Goal: Task Accomplishment & Management: Manage account settings

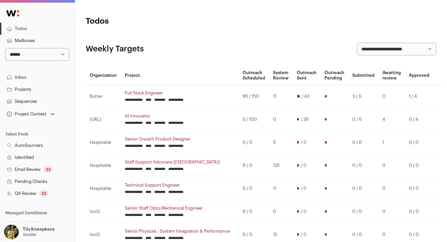
scroll to position [83, 0]
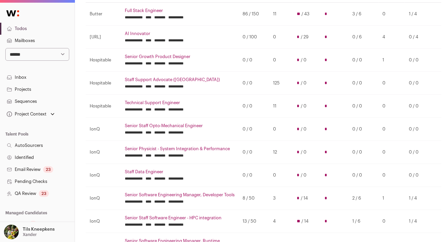
select select "**"
click at [5, 48] on select "**********" at bounding box center [37, 54] width 64 height 13
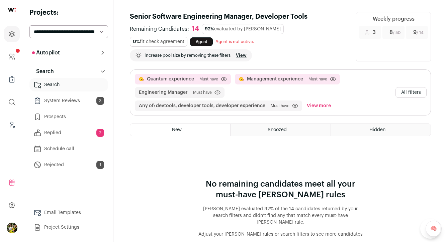
drag, startPoint x: 0, startPoint y: 0, endPoint x: 88, endPoint y: 33, distance: 93.7
click at [88, 33] on select "**********" at bounding box center [68, 31] width 79 height 13
select select "*****"
click at [29, 25] on select "**********" at bounding box center [68, 31] width 79 height 13
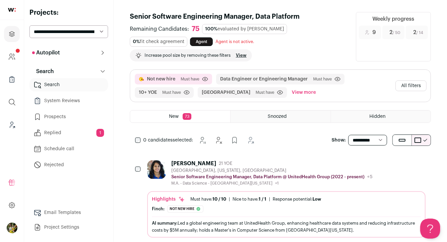
click at [77, 57] on button "Autopilot" at bounding box center [68, 52] width 79 height 13
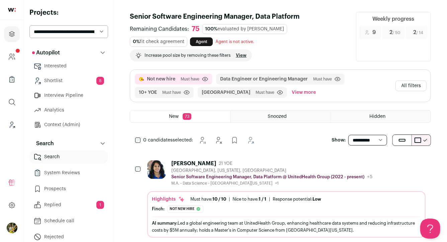
click at [74, 80] on link "Shortlist 8" at bounding box center [68, 80] width 79 height 13
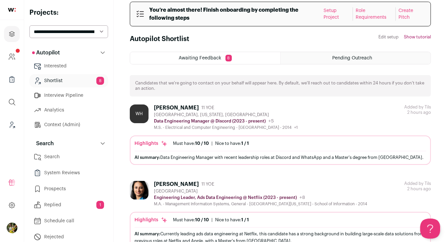
scroll to position [11, 0]
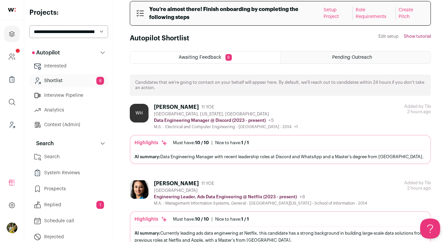
click at [360, 21] on div "You’re almost there! Finish onboarding by completing the following steps Setup …" at bounding box center [280, 13] width 301 height 25
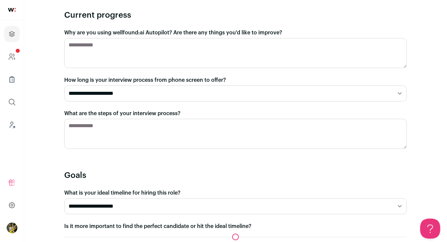
scroll to position [197, 0]
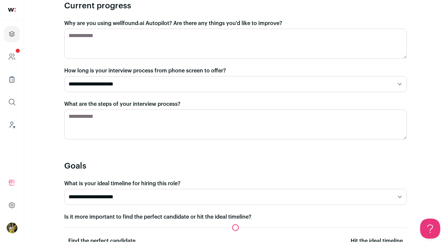
click at [337, 36] on textarea "Why are you using wellfound:ai Autopilot? Are there any things you'd like to im…" at bounding box center [235, 44] width 342 height 30
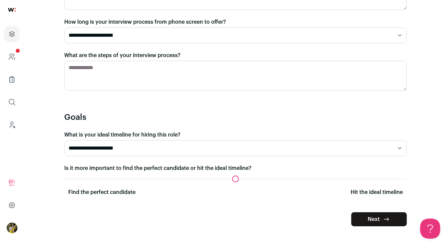
click at [330, 62] on textarea "What are the steps of your interview process?" at bounding box center [235, 76] width 342 height 30
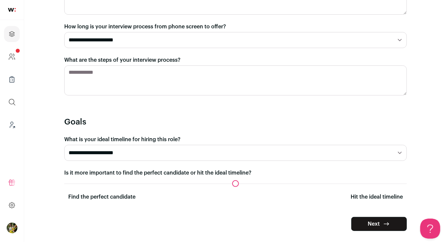
scroll to position [246, 0]
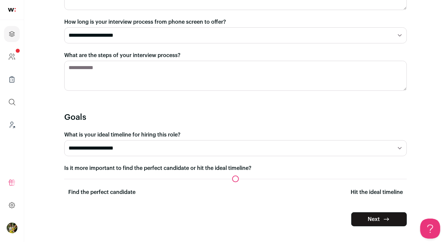
click at [360, 216] on button "Next" at bounding box center [379, 220] width 56 height 14
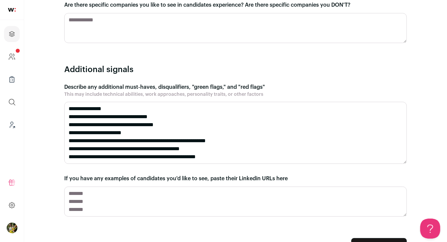
scroll to position [682, 0]
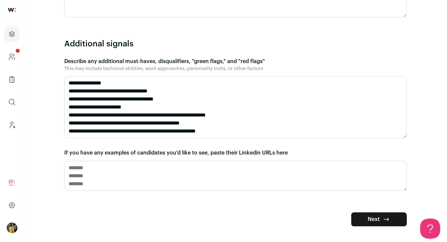
click at [383, 221] on icon "submit" at bounding box center [386, 220] width 8 height 8
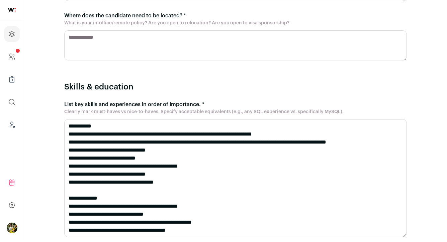
scroll to position [274, 0]
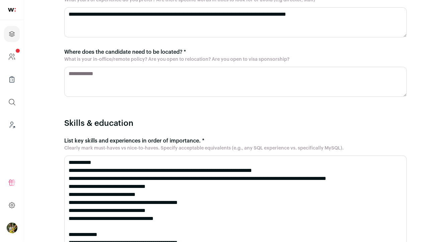
click at [366, 78] on textarea "Where does the candidate need to be located? * What is your in-office/remote po…" at bounding box center [235, 82] width 342 height 30
click at [146, 72] on textarea "**********" at bounding box center [235, 82] width 342 height 30
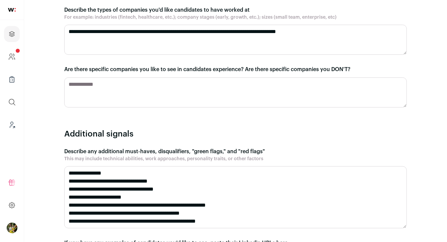
scroll to position [732, 0]
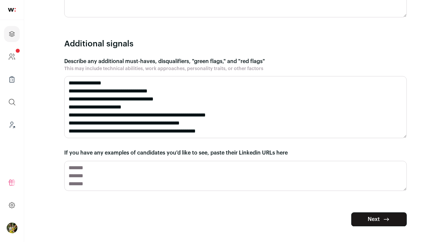
type textarea "**********"
click at [371, 217] on button "Next" at bounding box center [379, 220] width 56 height 14
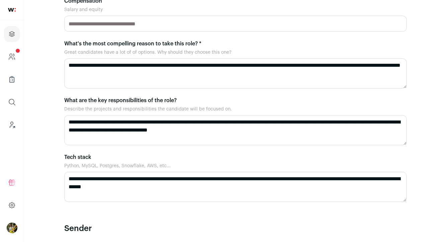
scroll to position [435, 0]
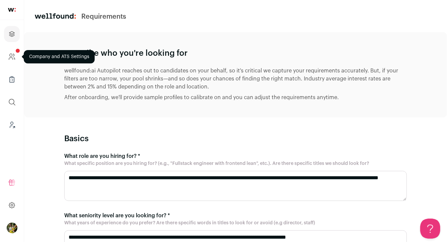
click at [16, 55] on link "Company and ATS Settings" at bounding box center [12, 57] width 16 height 16
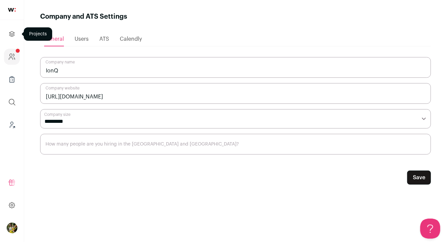
click at [14, 33] on icon "Projects" at bounding box center [12, 34] width 8 height 8
click at [14, 36] on icon "Projects" at bounding box center [12, 34] width 8 height 8
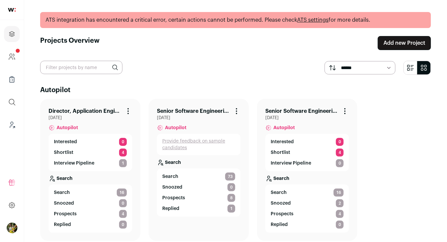
click at [211, 111] on link "Senior Software Engineering Manager, Data Platform" at bounding box center [193, 111] width 73 height 8
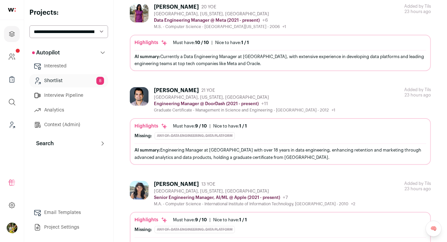
scroll to position [581, 0]
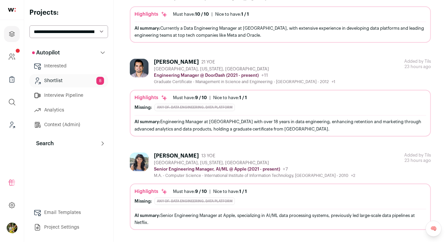
click at [148, 164] on img at bounding box center [139, 162] width 19 height 19
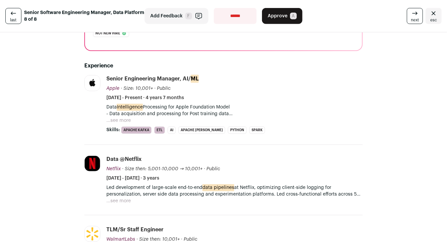
scroll to position [186, 0]
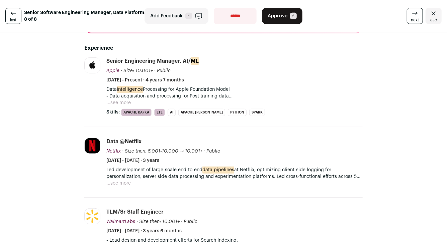
click at [121, 103] on button "...see more" at bounding box center [118, 103] width 24 height 7
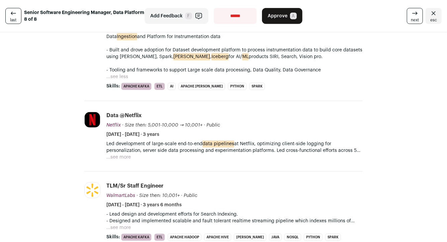
scroll to position [281, 0]
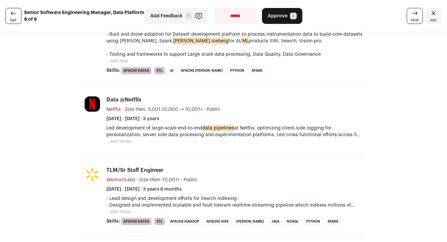
click at [125, 141] on button "...see more" at bounding box center [118, 141] width 24 height 7
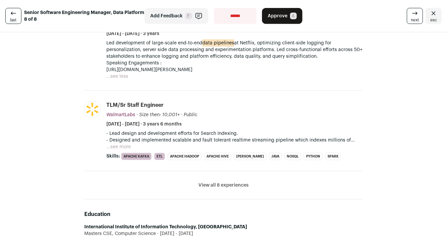
scroll to position [376, 0]
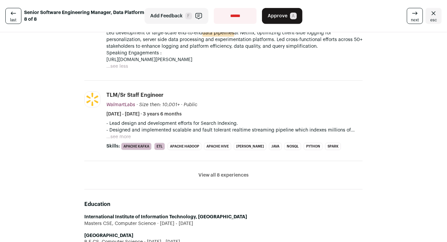
click at [207, 174] on button "View all 8 experiences" at bounding box center [223, 175] width 50 height 7
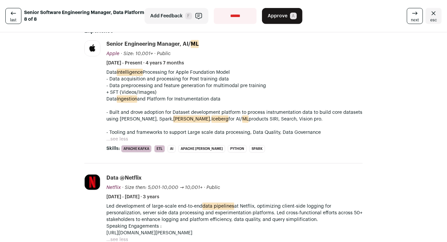
scroll to position [207, 0]
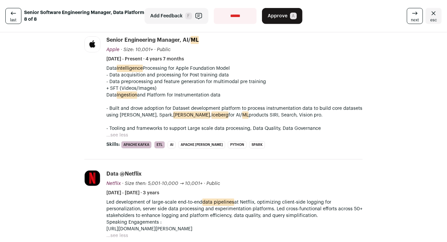
click at [430, 14] on icon "Close" at bounding box center [433, 13] width 8 height 8
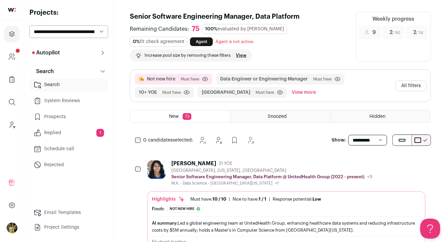
click at [380, 121] on div "Hidden" at bounding box center [381, 117] width 100 height 12
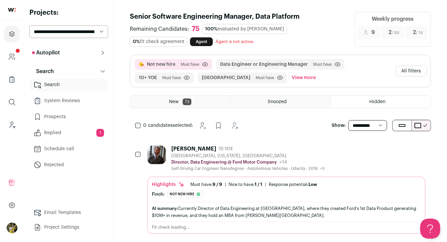
click at [54, 120] on link "Prospects" at bounding box center [68, 116] width 79 height 13
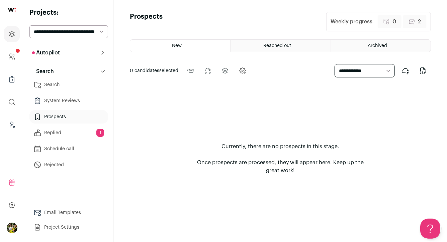
click at [279, 46] on span "Reached out" at bounding box center [277, 45] width 28 height 5
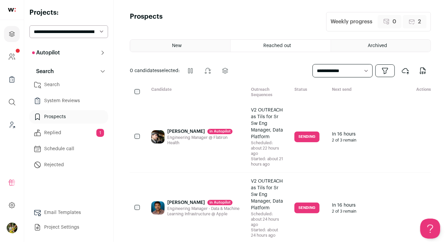
click at [363, 48] on div "Archived" at bounding box center [381, 46] width 100 height 12
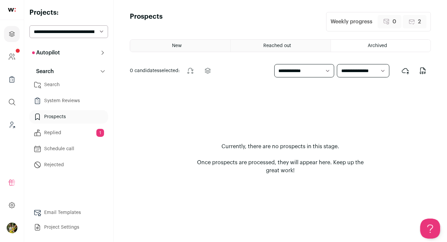
click at [283, 46] on span "Reached out" at bounding box center [277, 45] width 28 height 5
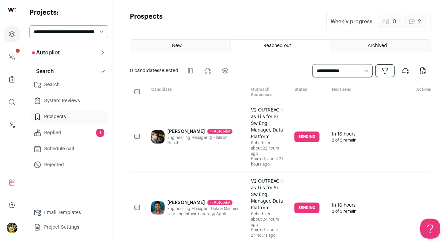
click at [207, 44] on div "New" at bounding box center [180, 46] width 100 height 12
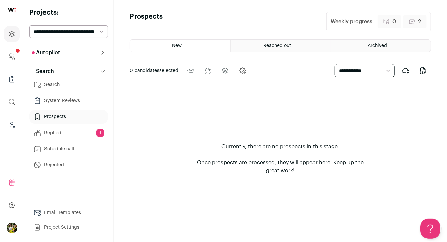
click at [79, 146] on link "Schedule call" at bounding box center [68, 148] width 79 height 13
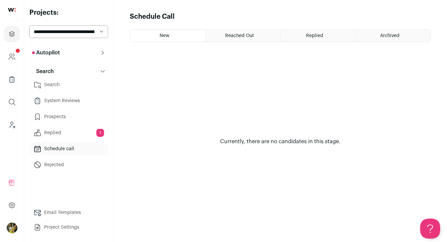
click at [81, 164] on link "Rejected" at bounding box center [68, 165] width 79 height 13
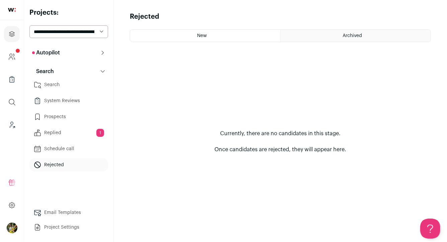
click at [45, 52] on p "Autopilot" at bounding box center [46, 53] width 28 height 8
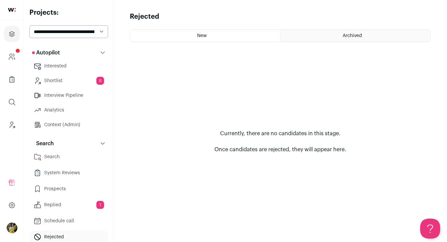
click at [65, 81] on link "Shortlist 8" at bounding box center [68, 80] width 79 height 13
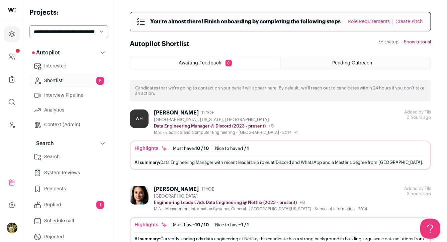
click at [63, 64] on link "Interested" at bounding box center [68, 66] width 79 height 13
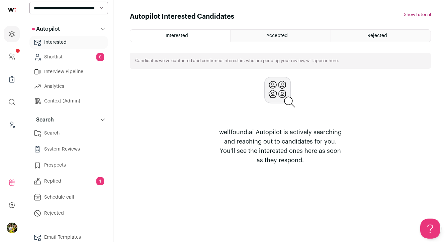
scroll to position [26, 0]
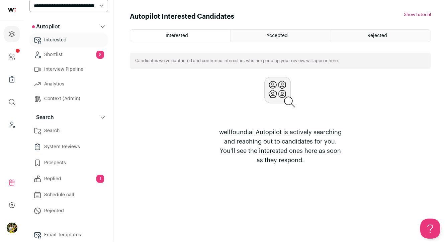
click at [61, 131] on link "Search" at bounding box center [68, 130] width 79 height 13
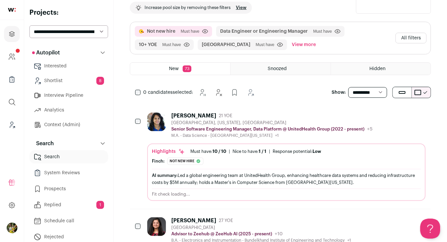
scroll to position [48, 0]
click at [413, 35] on button "All filters" at bounding box center [410, 37] width 31 height 11
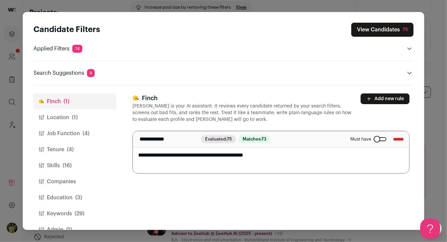
scroll to position [15, 0]
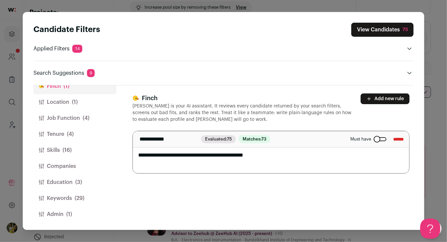
click at [65, 215] on button "Admin (1)" at bounding box center [74, 215] width 83 height 16
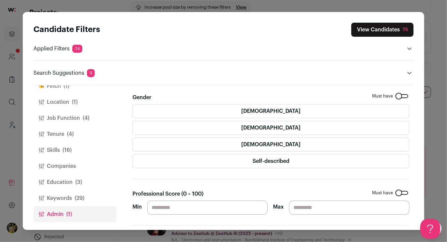
click at [74, 199] on button "Keywords (29)" at bounding box center [74, 199] width 83 height 16
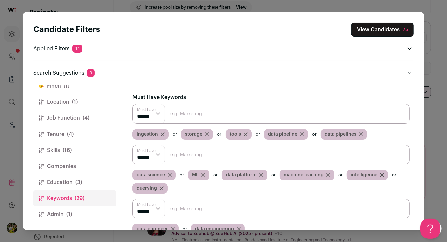
click at [77, 214] on button "Admin (1)" at bounding box center [74, 215] width 83 height 16
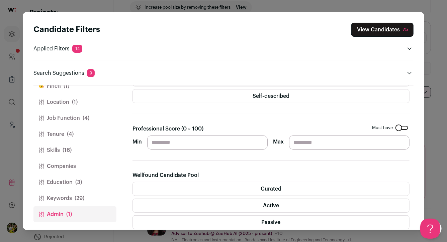
scroll to position [67, 0]
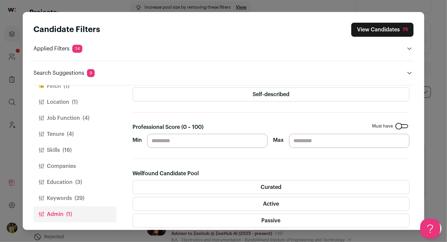
click at [243, 188] on label "Curated" at bounding box center [270, 188] width 277 height 14
click at [242, 201] on label "Active" at bounding box center [270, 204] width 277 height 14
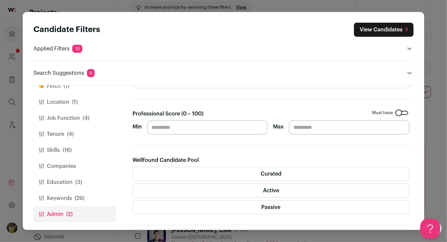
scroll to position [11, 0]
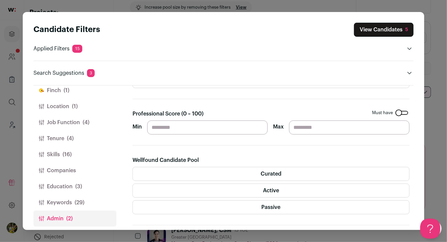
click at [179, 177] on label "Curated" at bounding box center [270, 174] width 277 height 14
click at [177, 189] on label "Active" at bounding box center [270, 191] width 277 height 14
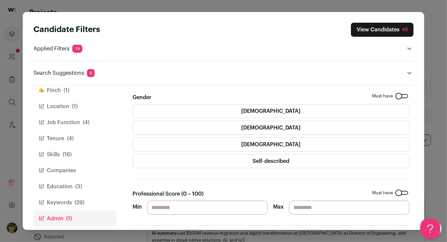
scroll to position [0, 0]
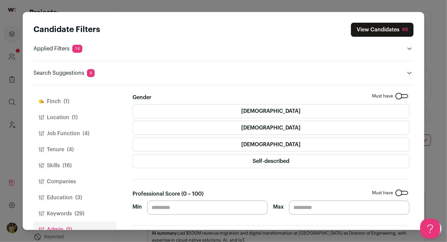
click at [80, 107] on button "Finch (1)" at bounding box center [74, 102] width 83 height 16
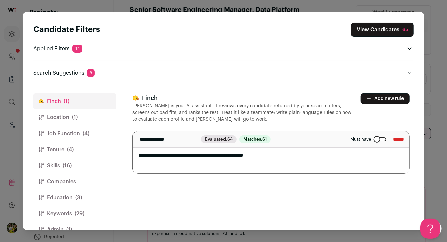
scroll to position [8, 0]
click at [90, 116] on button "Location (1)" at bounding box center [74, 118] width 83 height 16
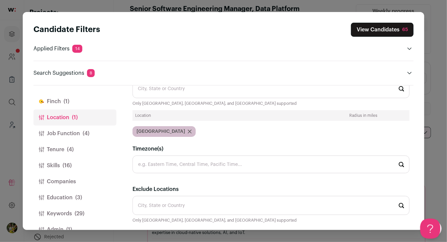
scroll to position [38, 0]
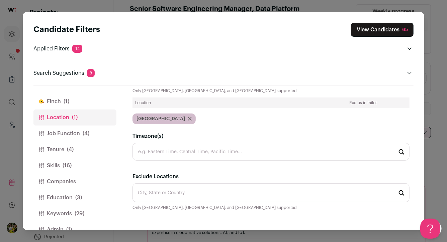
click at [87, 130] on span "(4)" at bounding box center [86, 134] width 7 height 8
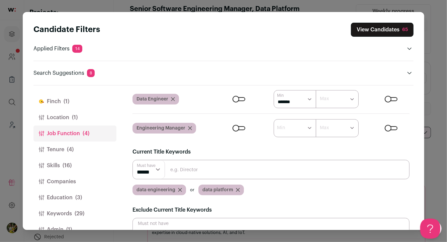
scroll to position [54, 0]
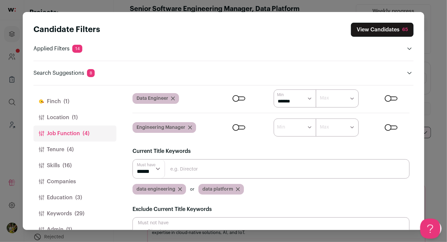
click at [195, 169] on input "Close modal via background" at bounding box center [270, 169] width 277 height 19
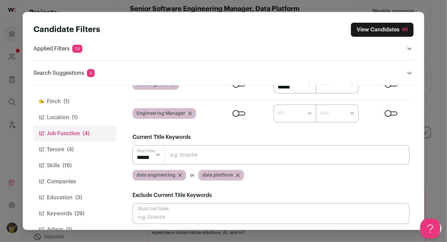
scroll to position [69, 0]
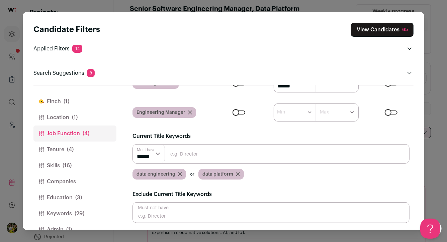
click at [92, 145] on button "Tenure (4)" at bounding box center [74, 150] width 83 height 16
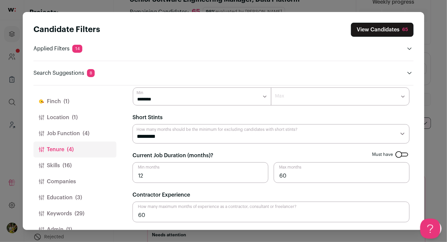
scroll to position [18, 0]
click at [81, 165] on button "Skills (16)" at bounding box center [74, 166] width 83 height 16
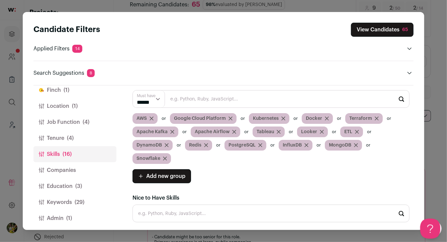
scroll to position [25, 0]
click at [91, 183] on button "Education (3)" at bounding box center [74, 187] width 83 height 16
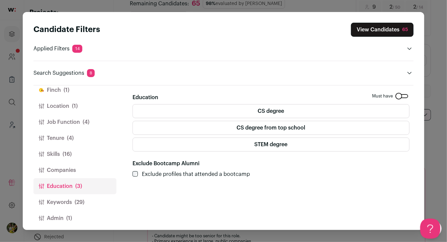
click at [75, 199] on span "(29)" at bounding box center [80, 203] width 10 height 8
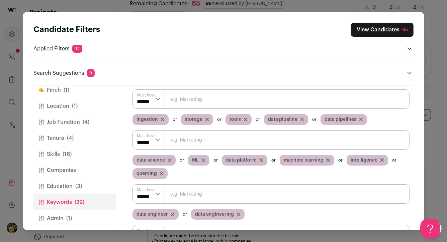
scroll to position [13, 0]
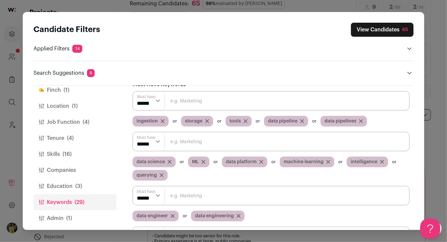
click at [360, 103] on input "Close modal via background" at bounding box center [270, 100] width 277 height 19
type input "a"
type input "data lake"
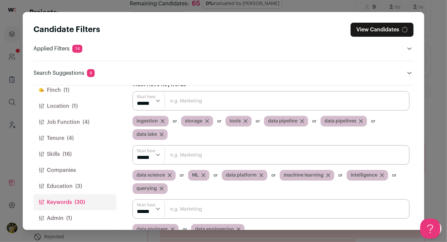
click at [349, 105] on input "Close modal via background" at bounding box center [270, 100] width 277 height 19
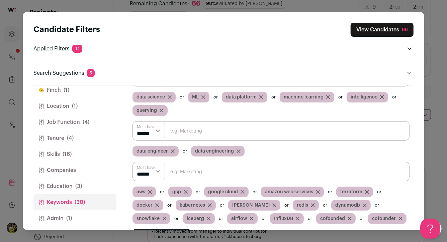
scroll to position [95, 0]
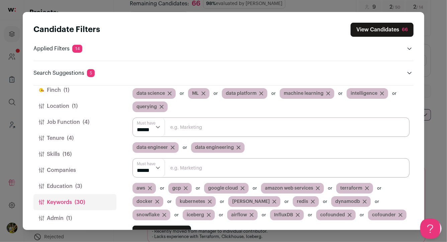
click at [322, 167] on input "Close modal via background" at bounding box center [270, 168] width 277 height 19
type input "scale"
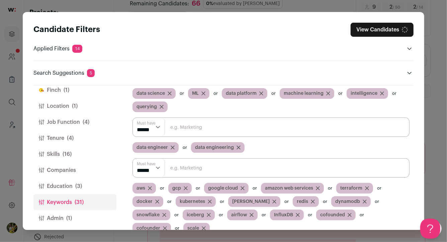
click at [317, 168] on input "Close modal via background" at bounding box center [270, 168] width 277 height 19
type input "scaling"
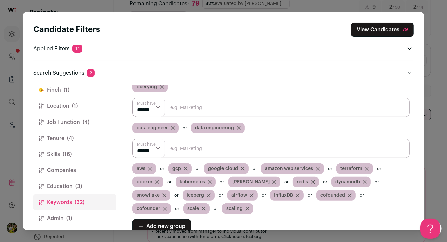
scroll to position [114, 0]
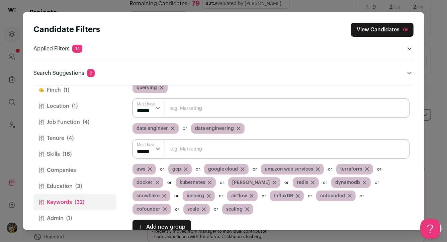
click at [249, 147] on input "Close modal via background" at bounding box center [270, 148] width 277 height 19
type input "terrabytes"
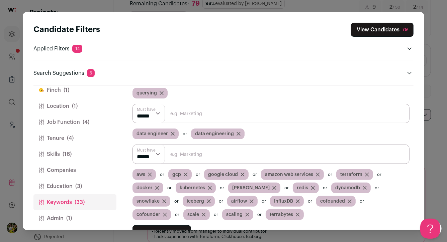
scroll to position [102, 0]
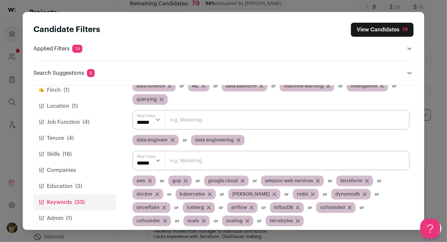
click at [399, 30] on button "View Candidates 79" at bounding box center [382, 30] width 63 height 14
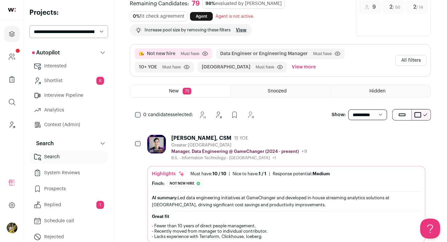
click at [78, 85] on link "Shortlist 8" at bounding box center [68, 80] width 79 height 13
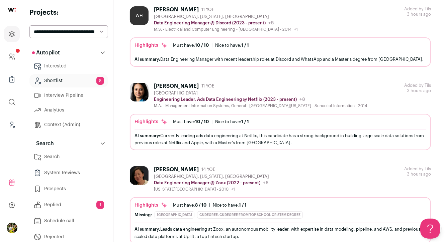
scroll to position [79, 0]
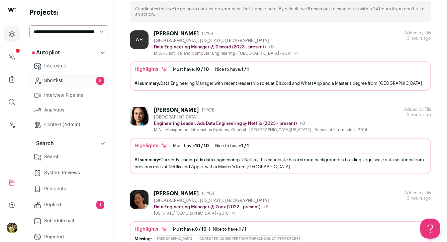
click at [192, 81] on div "AI summary: Data Engineering Manager with recent leadership roles at Discord an…" at bounding box center [280, 83] width 292 height 7
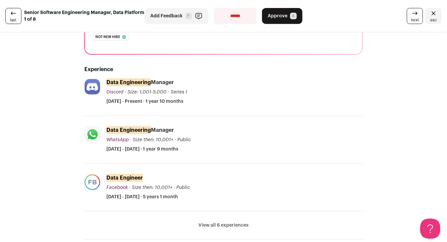
scroll to position [167, 0]
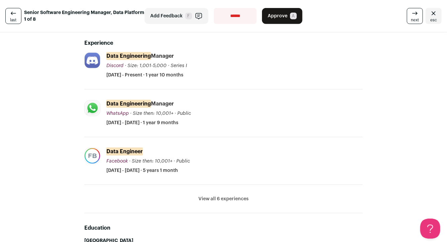
click at [207, 201] on button "View all 6 experiences" at bounding box center [223, 199] width 50 height 7
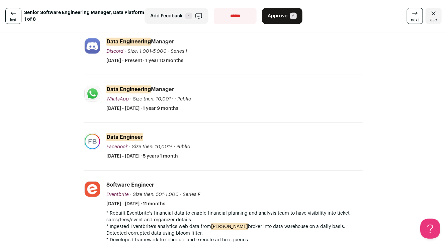
scroll to position [184, 0]
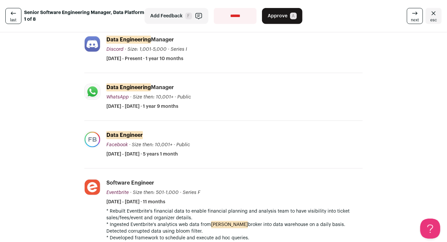
click at [176, 19] on span "Add Feedback" at bounding box center [166, 16] width 32 height 7
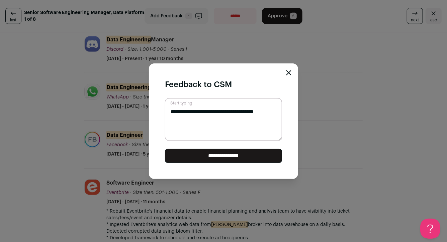
click at [224, 158] on input "**********" at bounding box center [223, 156] width 117 height 14
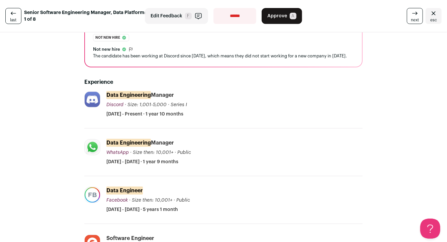
scroll to position [117, 0]
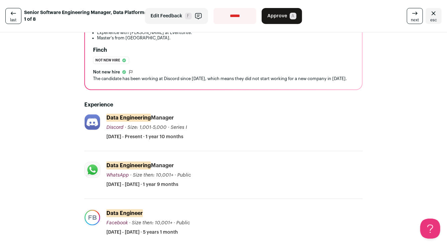
click at [174, 18] on span "Edit Feedback" at bounding box center [166, 16] width 32 height 7
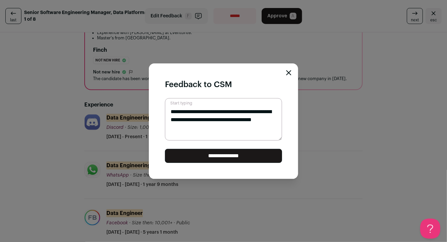
type textarea "**********"
click at [237, 159] on input "**********" at bounding box center [223, 156] width 117 height 14
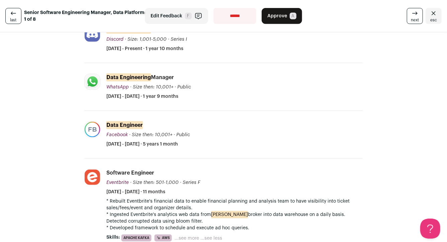
scroll to position [126, 0]
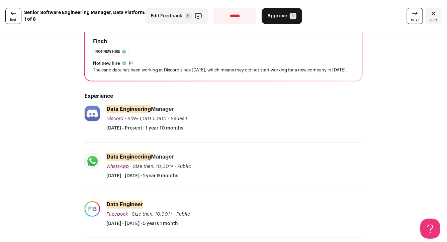
click at [287, 21] on button "Approve A" at bounding box center [282, 16] width 40 height 16
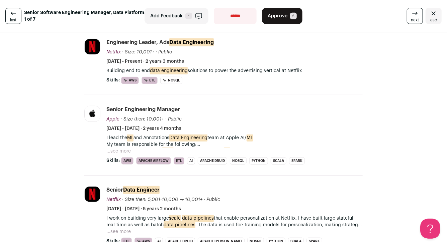
scroll to position [178, 0]
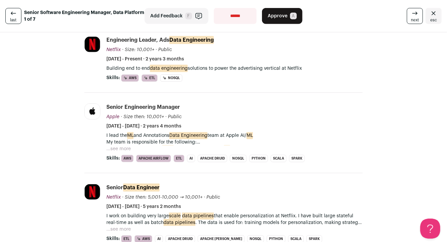
click at [128, 147] on button "...see more" at bounding box center [118, 149] width 24 height 7
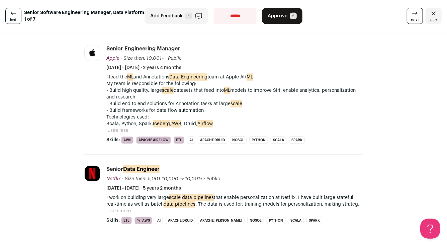
scroll to position [237, 0]
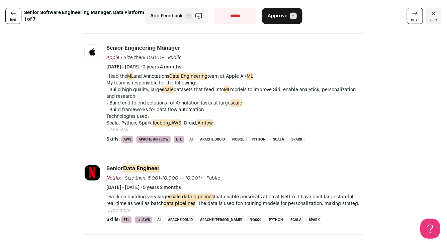
click at [117, 209] on button "...see more" at bounding box center [118, 210] width 24 height 7
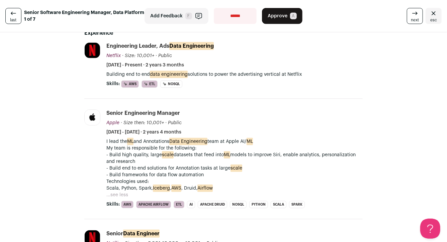
scroll to position [167, 0]
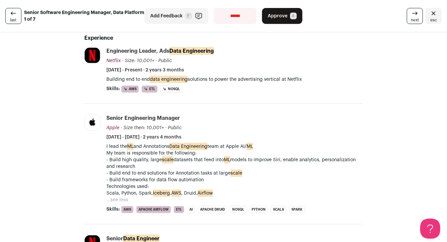
click at [178, 23] on button "Add Feedback F" at bounding box center [176, 16] width 64 height 16
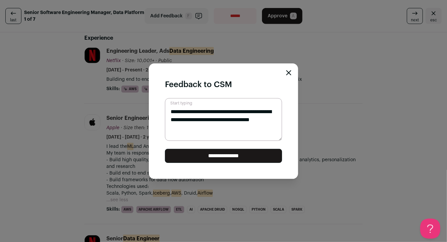
type textarea "**********"
click at [234, 159] on input "**********" at bounding box center [223, 156] width 117 height 14
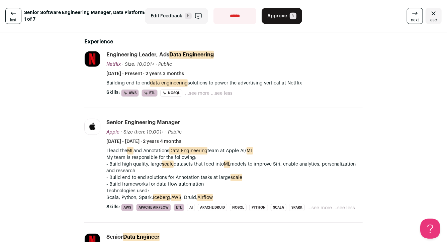
scroll to position [176, 0]
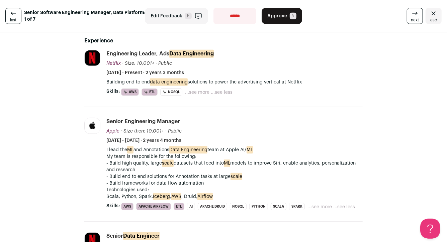
click at [196, 91] on button "...see more" at bounding box center [197, 92] width 24 height 7
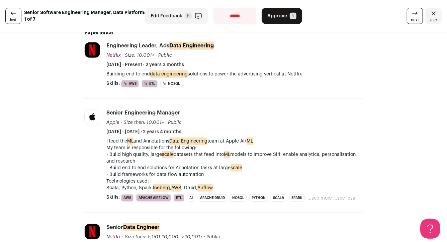
scroll to position [187, 0]
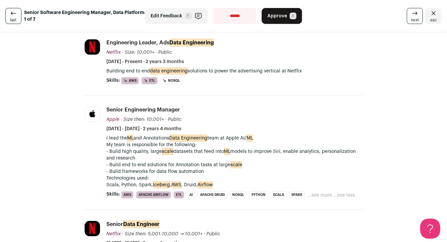
click at [319, 194] on button "...see more" at bounding box center [319, 195] width 24 height 7
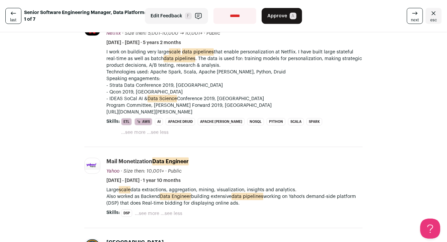
scroll to position [392, 0]
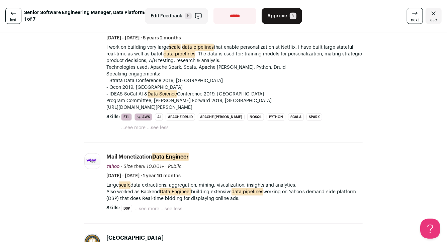
click at [152, 206] on button "...see more" at bounding box center [147, 209] width 24 height 7
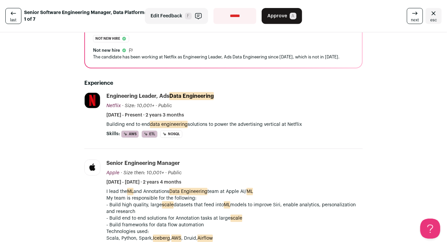
scroll to position [102, 0]
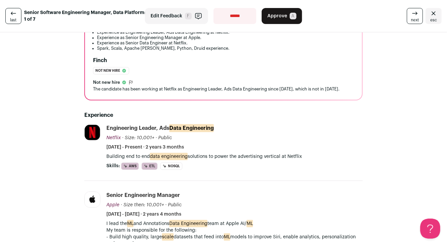
click at [286, 18] on span "Approve" at bounding box center [277, 16] width 20 height 7
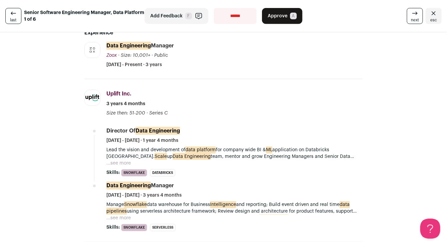
scroll to position [198, 0]
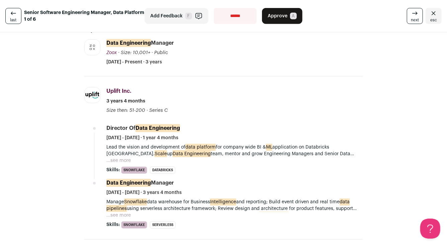
click at [127, 163] on button "...see more" at bounding box center [118, 161] width 24 height 7
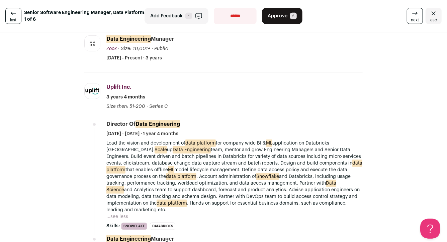
scroll to position [202, 0]
click at [178, 17] on span "Add Feedback" at bounding box center [166, 16] width 32 height 7
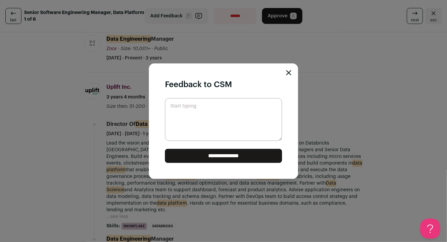
click at [200, 113] on textarea "Start typing" at bounding box center [223, 119] width 117 height 43
click at [227, 155] on input "**********" at bounding box center [223, 156] width 117 height 14
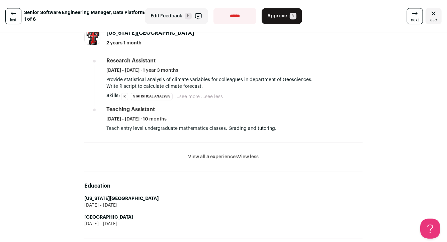
scroll to position [847, 0]
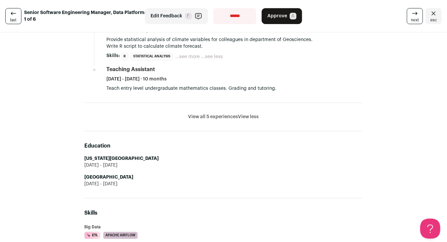
click at [210, 114] on button "View all 5 experiences" at bounding box center [213, 117] width 50 height 7
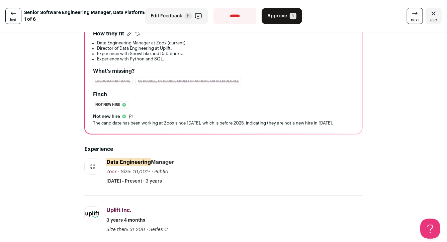
scroll to position [39, 0]
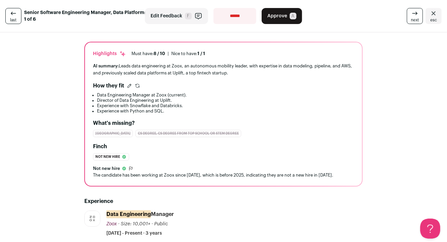
click at [186, 19] on button "Edit Feedback F" at bounding box center [176, 16] width 63 height 16
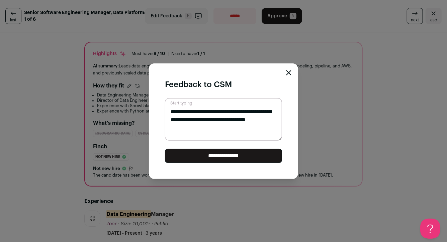
click at [222, 150] on input "**********" at bounding box center [223, 156] width 117 height 14
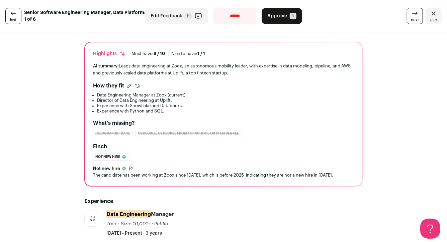
scroll to position [0, 0]
click at [192, 16] on button "Edit Feedback F" at bounding box center [176, 16] width 63 height 16
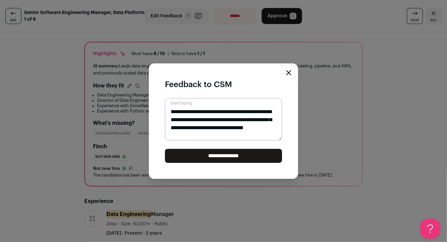
click at [234, 154] on input "**********" at bounding box center [223, 156] width 117 height 14
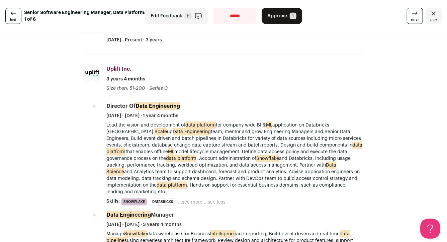
scroll to position [265, 0]
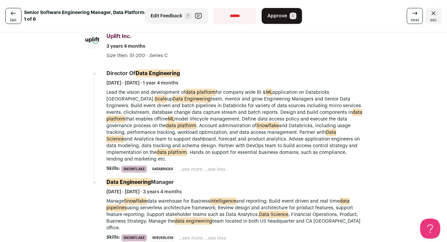
click at [187, 19] on span "F" at bounding box center [188, 16] width 7 height 7
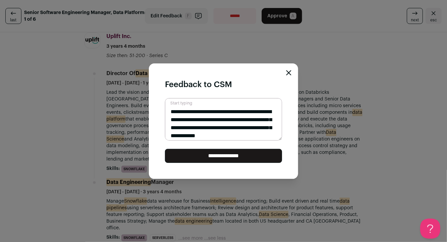
scroll to position [6, 0]
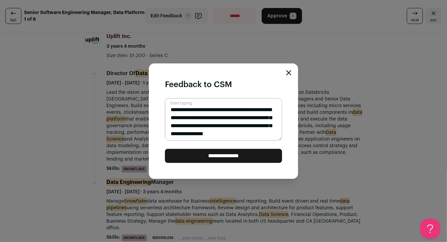
type textarea "**********"
click at [244, 155] on input "**********" at bounding box center [223, 156] width 117 height 14
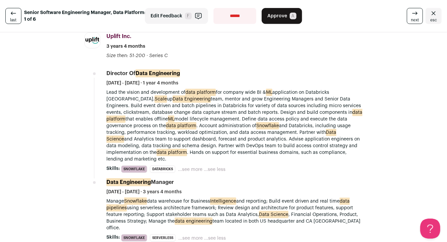
scroll to position [0, 0]
click at [286, 22] on button "Approve A" at bounding box center [282, 16] width 40 height 16
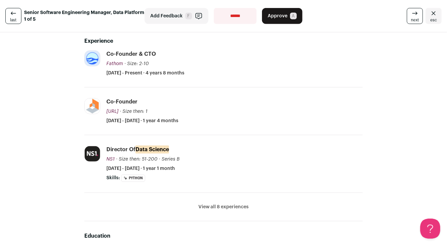
scroll to position [190, 0]
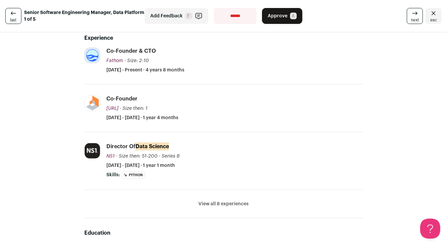
click at [206, 204] on button "View all 8 experiences" at bounding box center [223, 204] width 50 height 7
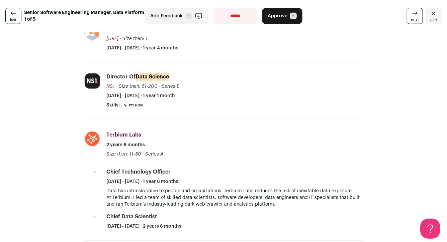
scroll to position [255, 0]
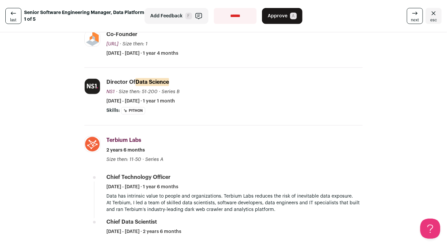
click at [177, 14] on span "Add Feedback" at bounding box center [166, 16] width 32 height 7
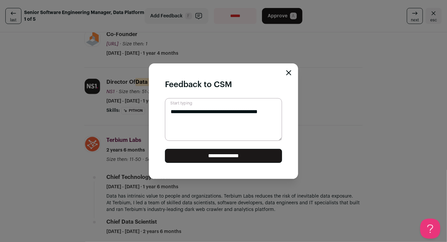
click at [223, 157] on input "**********" at bounding box center [223, 156] width 117 height 14
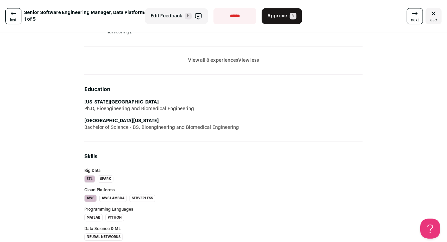
scroll to position [752, 0]
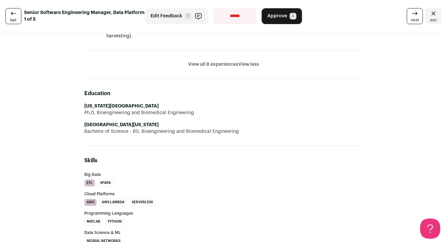
click at [187, 20] on button "Edit Feedback F" at bounding box center [176, 16] width 63 height 16
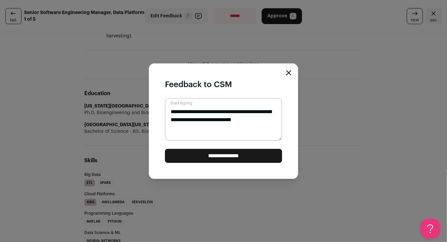
type textarea "**********"
click at [230, 157] on input "**********" at bounding box center [223, 156] width 117 height 14
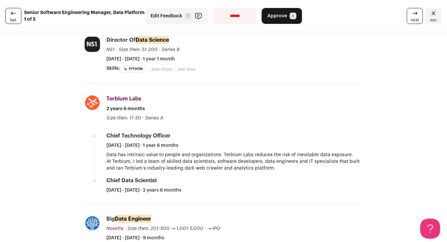
scroll to position [311, 0]
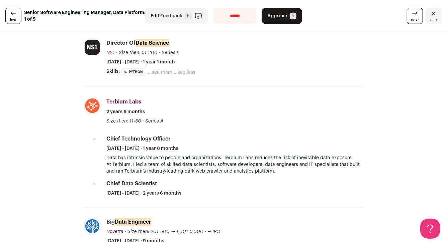
click at [237, 23] on select "**********" at bounding box center [234, 16] width 43 height 16
select select "**********"
click at [213, 8] on select "**********" at bounding box center [234, 16] width 43 height 16
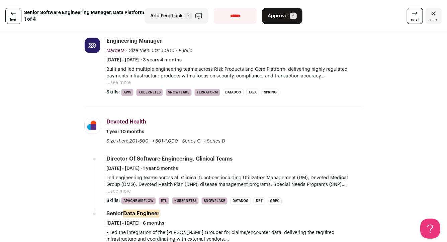
scroll to position [201, 0]
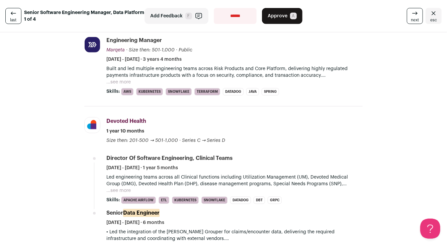
click at [124, 82] on button "...see more" at bounding box center [118, 82] width 24 height 7
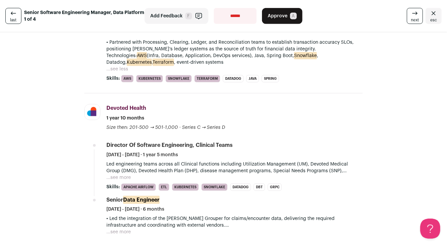
scroll to position [408, 0]
click at [115, 175] on button "...see more" at bounding box center [118, 177] width 24 height 7
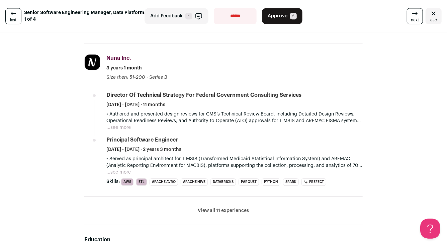
scroll to position [759, 0]
click at [120, 125] on button "...see more" at bounding box center [118, 127] width 24 height 7
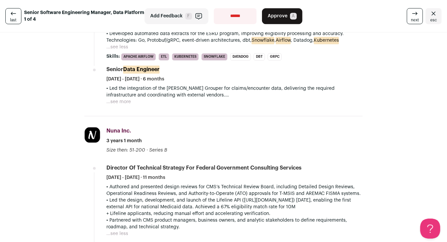
scroll to position [672, 0]
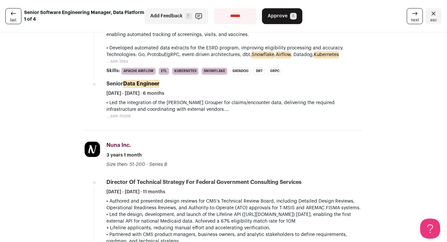
click at [123, 117] on button "...see more" at bounding box center [118, 116] width 24 height 7
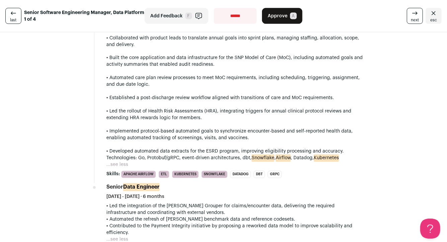
scroll to position [570, 0]
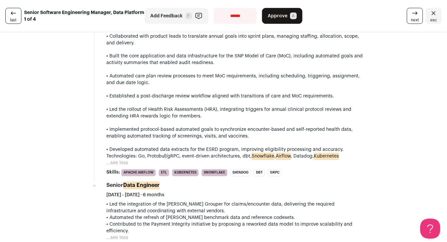
drag, startPoint x: 174, startPoint y: 20, endPoint x: 160, endPoint y: 46, distance: 30.1
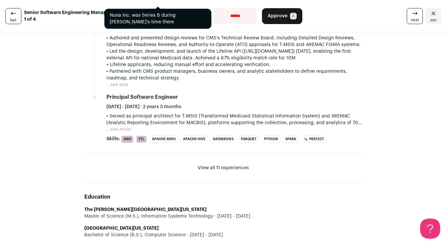
scroll to position [868, 0]
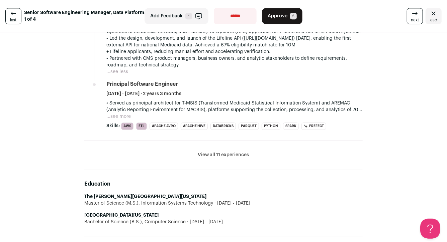
click at [221, 157] on li "View all 11 experiences View less" at bounding box center [223, 155] width 278 height 28
click at [221, 159] on button "View all 11 experiences" at bounding box center [223, 155] width 51 height 7
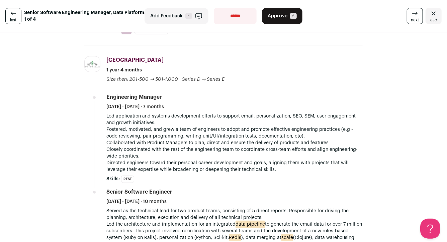
scroll to position [1265, 0]
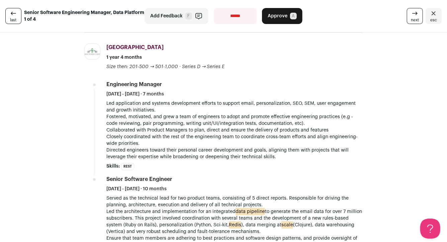
click at [181, 21] on button "Add Feedback F" at bounding box center [176, 16] width 64 height 16
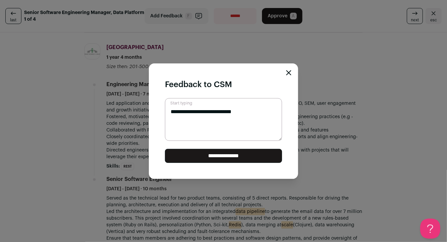
click at [214, 155] on input "**********" at bounding box center [223, 156] width 117 height 14
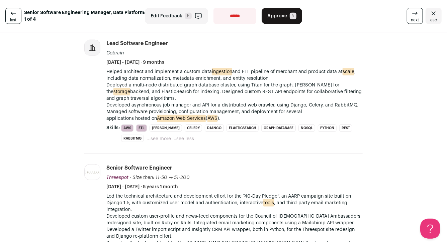
scroll to position [1544, 0]
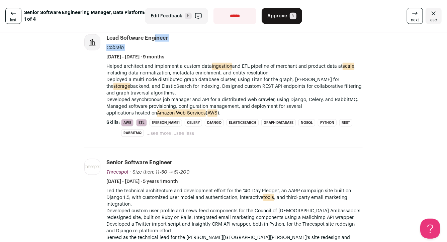
drag, startPoint x: 126, startPoint y: 52, endPoint x: 107, endPoint y: 45, distance: 20.7
click at [107, 45] on div "Lead Software Engineer Cobrain June 2013 - February 2014 · 9 months" at bounding box center [234, 47] width 256 height 26
copy div "Lead Software Engineer Cobrain"
click at [157, 23] on button "Edit Feedback F" at bounding box center [176, 16] width 63 height 16
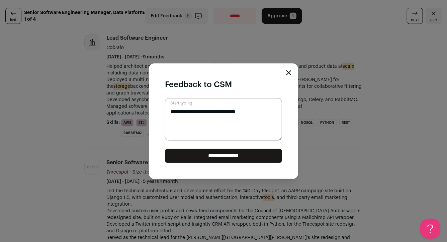
paste textarea "**********"
click at [171, 128] on textarea "**********" at bounding box center [223, 119] width 117 height 43
click at [250, 121] on textarea "**********" at bounding box center [223, 119] width 117 height 43
type textarea "**********"
click at [242, 158] on input "**********" at bounding box center [223, 156] width 117 height 14
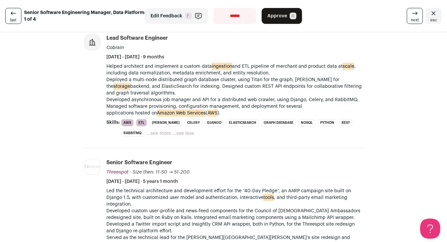
scroll to position [0, 0]
click at [245, 18] on select "**********" at bounding box center [234, 16] width 43 height 16
select select "**********"
click at [213, 8] on select "**********" at bounding box center [234, 16] width 43 height 16
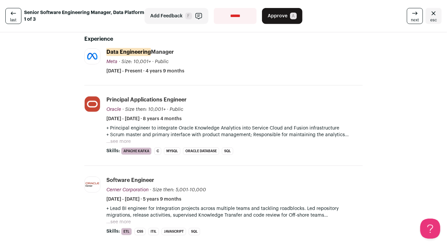
scroll to position [166, 0]
click at [121, 140] on button "...see more" at bounding box center [118, 141] width 24 height 7
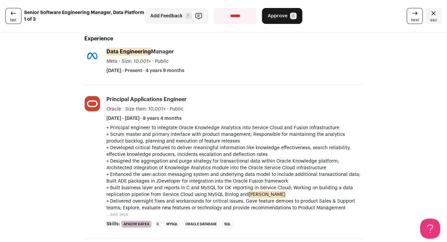
click at [179, 23] on button "Add Feedback F" at bounding box center [176, 16] width 64 height 16
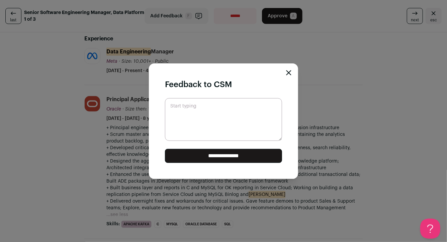
click at [204, 118] on textarea "Start typing" at bounding box center [223, 119] width 117 height 43
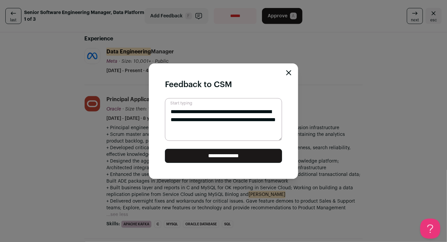
click at [243, 152] on input "**********" at bounding box center [223, 156] width 117 height 14
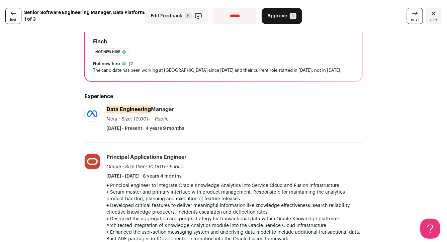
scroll to position [98, 0]
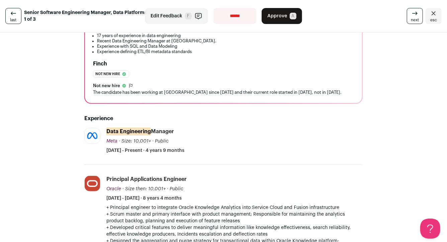
click at [176, 21] on button "Edit Feedback F" at bounding box center [176, 16] width 63 height 16
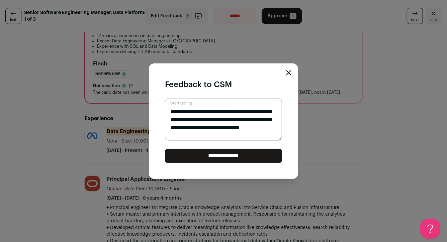
type textarea "**********"
click at [233, 154] on input "**********" at bounding box center [223, 156] width 117 height 14
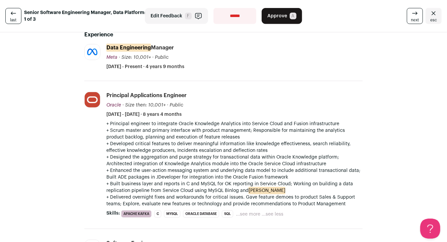
scroll to position [0, 0]
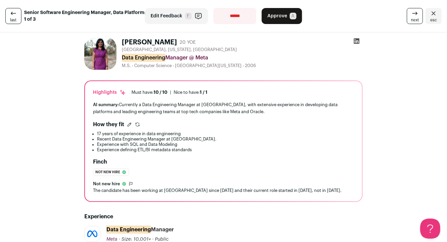
click at [284, 18] on span "Approve" at bounding box center [277, 16] width 20 height 7
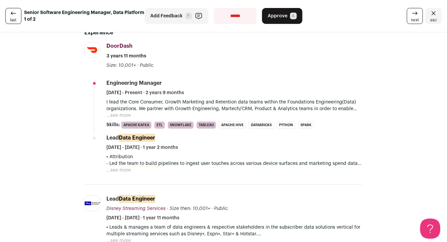
scroll to position [202, 0]
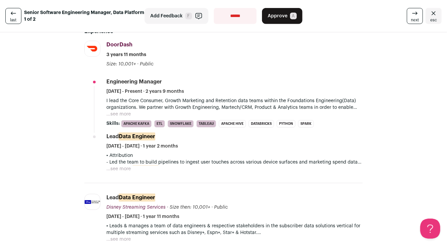
click at [125, 112] on button "...see more" at bounding box center [118, 114] width 24 height 7
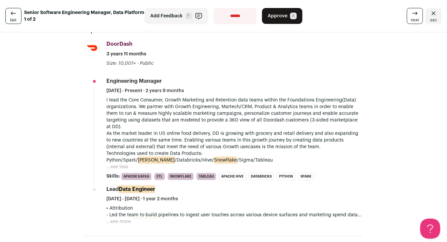
scroll to position [203, 0]
click at [125, 219] on button "...see more" at bounding box center [118, 222] width 24 height 7
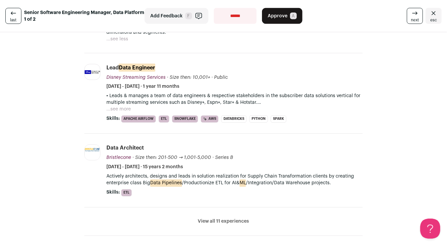
scroll to position [535, 0]
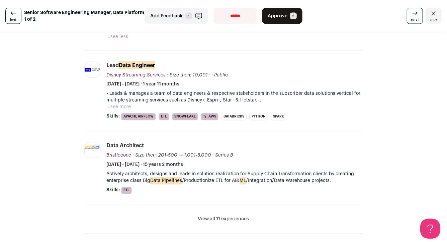
click at [241, 216] on button "View all 11 experiences" at bounding box center [223, 219] width 51 height 7
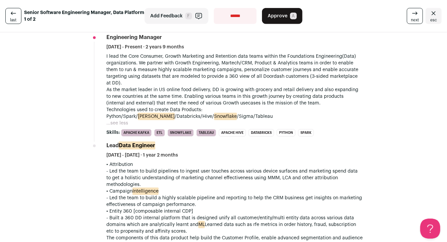
scroll to position [0, 0]
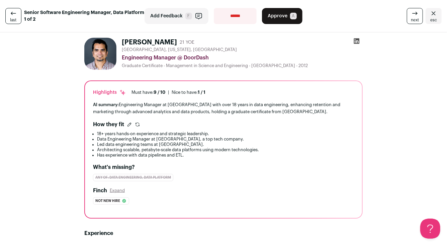
click at [282, 20] on button "Approve A" at bounding box center [282, 16] width 40 height 16
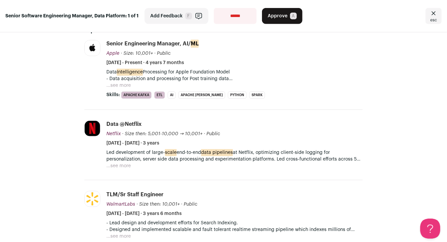
scroll to position [203, 0]
click at [125, 88] on button "...see more" at bounding box center [118, 85] width 24 height 7
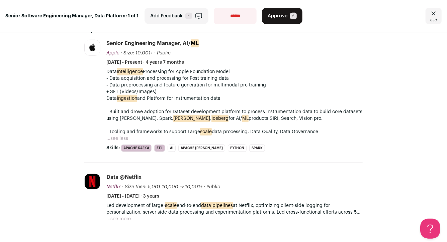
click at [122, 221] on button "...see more" at bounding box center [118, 219] width 24 height 7
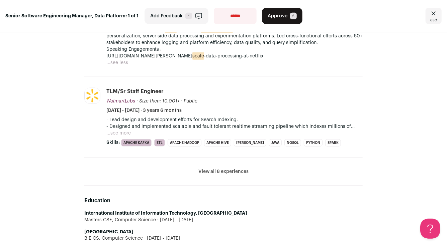
scroll to position [381, 0]
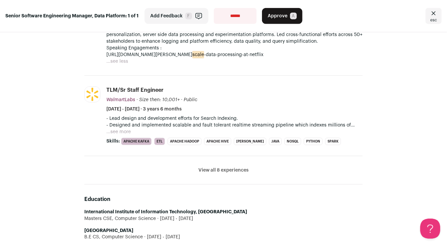
click at [223, 171] on button "View all 8 experiences" at bounding box center [223, 170] width 50 height 7
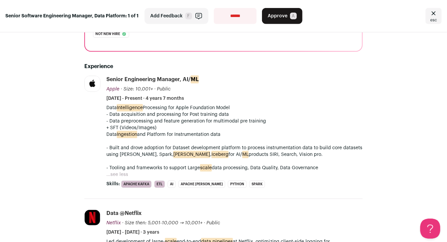
scroll to position [160, 0]
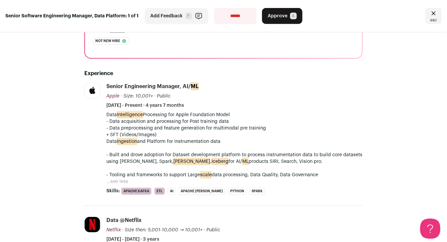
click at [271, 19] on span "Approve" at bounding box center [278, 16] width 20 height 7
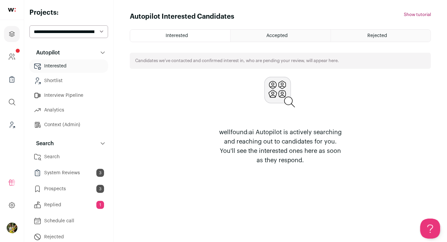
scroll to position [22, 0]
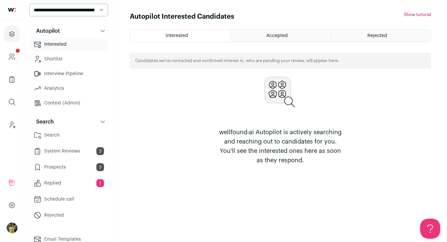
click at [83, 64] on link "Shortlist" at bounding box center [68, 59] width 79 height 13
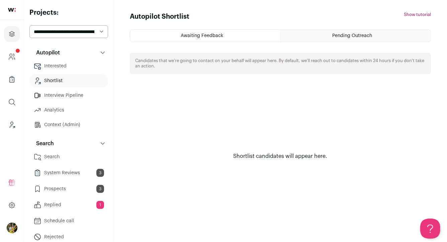
click at [302, 33] on div "Pending Outreach" at bounding box center [356, 36] width 150 height 12
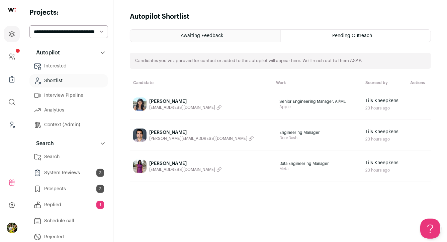
click at [94, 173] on link "System Reviews 3" at bounding box center [68, 173] width 79 height 13
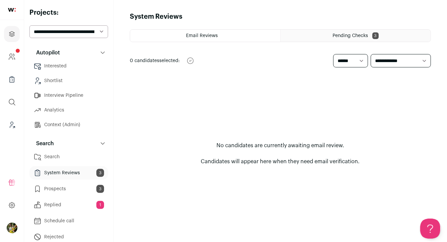
click at [334, 38] on div "Pending Checks 3" at bounding box center [356, 36] width 150 height 12
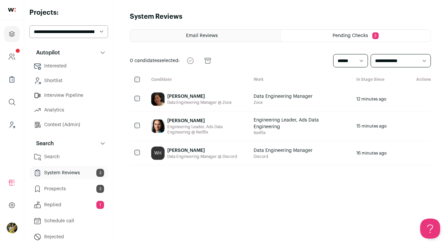
click at [75, 193] on link "Prospects 3" at bounding box center [68, 189] width 79 height 13
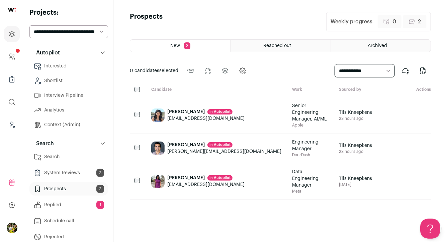
click at [83, 208] on link "Replied 1" at bounding box center [68, 205] width 79 height 13
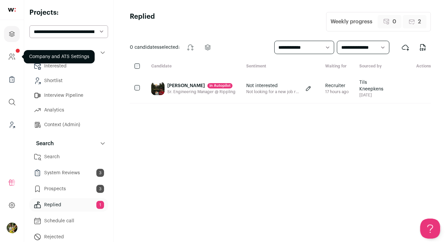
click at [13, 57] on icon "Company and ATS Settings" at bounding box center [12, 57] width 8 height 8
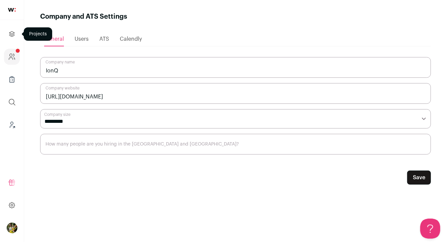
click at [13, 32] on icon "Projects" at bounding box center [11, 33] width 5 height 5
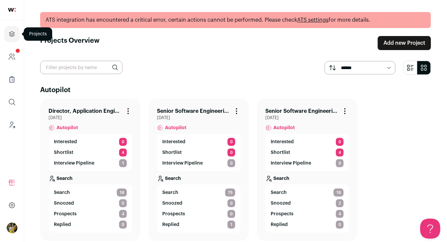
click at [11, 33] on icon "Projects" at bounding box center [12, 34] width 8 height 8
click at [176, 108] on link "Senior Software Engineering Manager, Data Platform" at bounding box center [193, 111] width 73 height 8
click at [218, 111] on link "Senior Software Engineering Manager, Data Platform" at bounding box center [193, 111] width 73 height 8
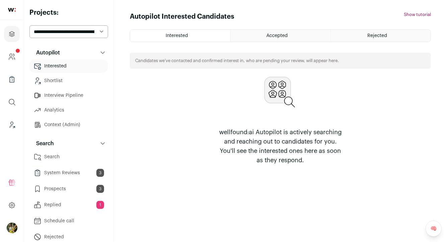
click at [88, 32] on select "**********" at bounding box center [68, 31] width 79 height 13
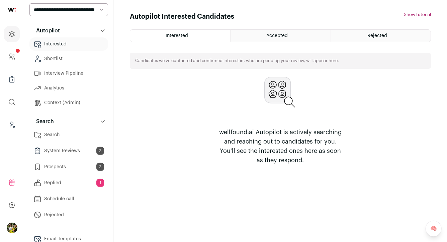
scroll to position [25, 0]
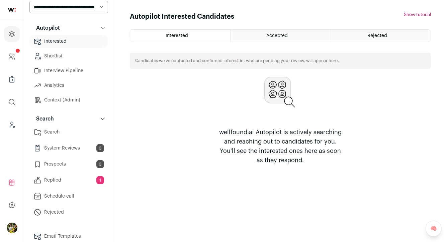
click at [77, 134] on link "Search" at bounding box center [68, 132] width 79 height 13
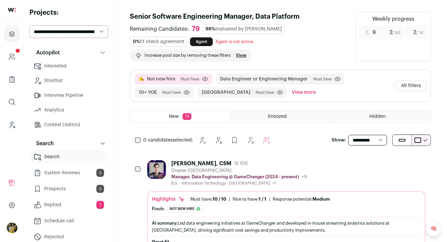
click at [97, 187] on span "3" at bounding box center [100, 189] width 8 height 8
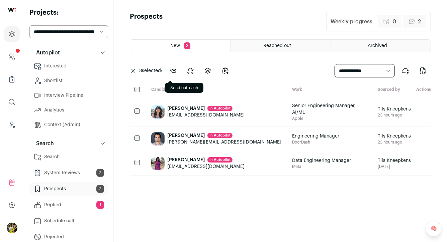
click at [171, 69] on icon at bounding box center [173, 70] width 6 height 3
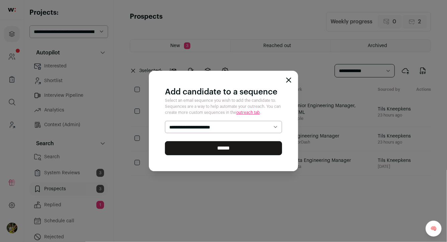
click at [291, 80] on icon "Close modal" at bounding box center [288, 80] width 5 height 5
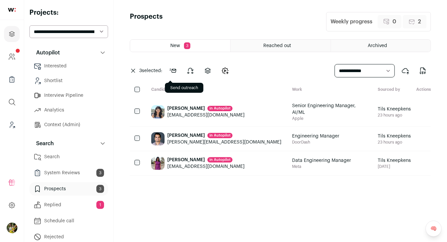
click at [173, 73] on icon at bounding box center [173, 71] width 8 height 8
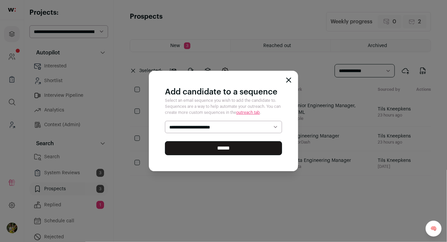
click at [224, 128] on select "**********" at bounding box center [223, 127] width 117 height 13
select select "*****"
click at [165, 121] on select "**********" at bounding box center [223, 127] width 117 height 13
click at [223, 150] on input "******" at bounding box center [223, 148] width 117 height 14
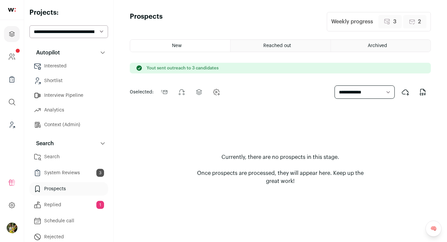
click at [86, 170] on link "System Reviews 3" at bounding box center [68, 173] width 79 height 13
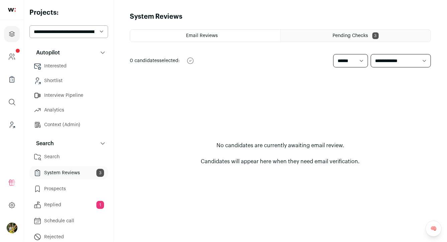
click at [87, 32] on select "**********" at bounding box center [68, 31] width 79 height 13
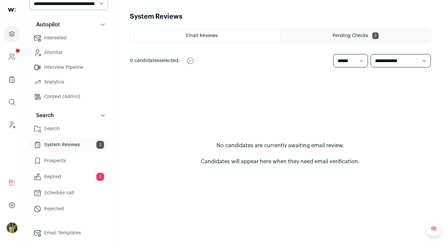
scroll to position [48, 0]
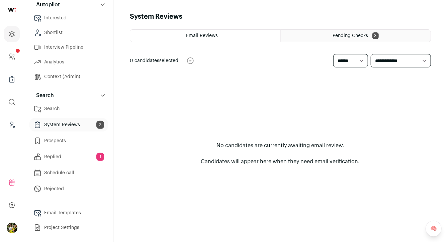
click at [75, 110] on link "Search" at bounding box center [68, 108] width 79 height 13
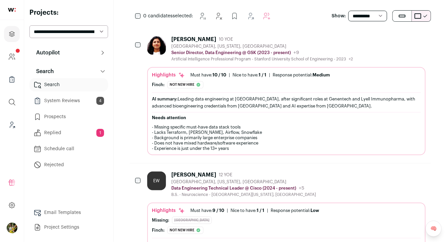
scroll to position [127, 0]
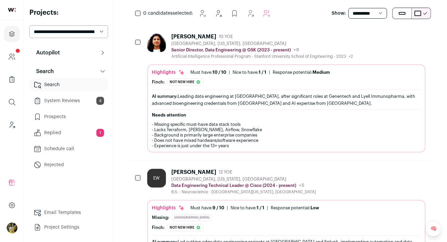
click at [190, 101] on div "AI summary: Leading data engineering at GSK, after significant roles at Genente…" at bounding box center [286, 100] width 269 height 14
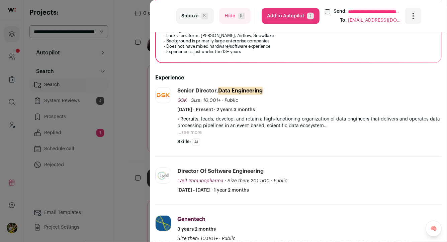
scroll to position [192, 0]
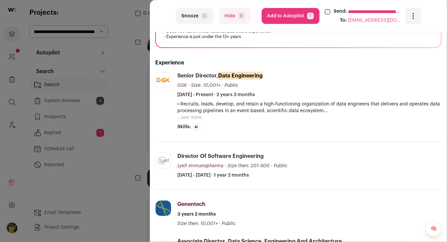
click at [197, 119] on button "...see more" at bounding box center [189, 117] width 24 height 7
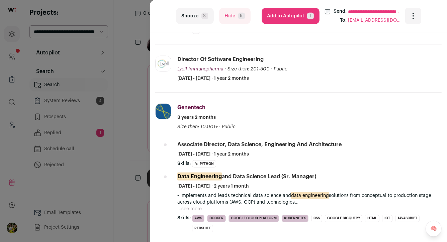
scroll to position [426, 0]
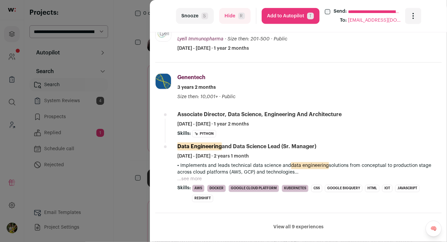
click at [240, 16] on span "R" at bounding box center [241, 16] width 7 height 7
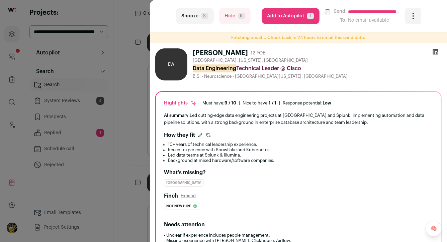
click at [132, 159] on div "**********" at bounding box center [223, 121] width 447 height 242
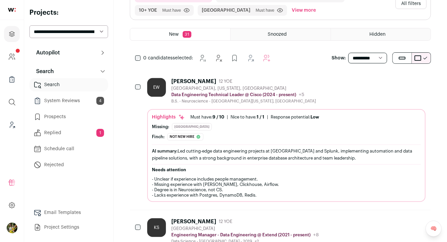
scroll to position [0, 0]
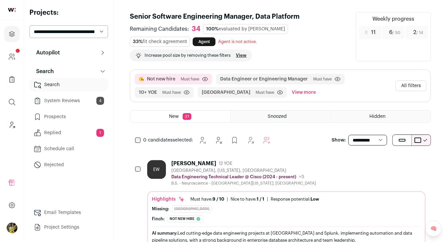
click at [366, 113] on div "Hidden" at bounding box center [381, 117] width 100 height 12
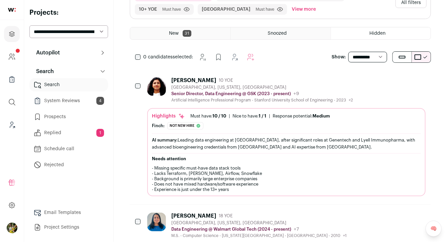
scroll to position [70, 0]
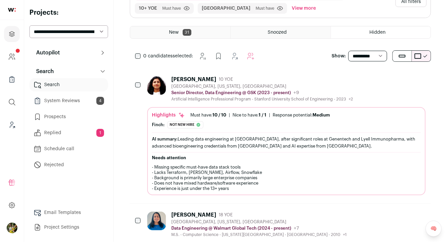
click at [298, 86] on div "[GEOGRAPHIC_DATA], [US_STATE], [GEOGRAPHIC_DATA]" at bounding box center [262, 86] width 182 height 5
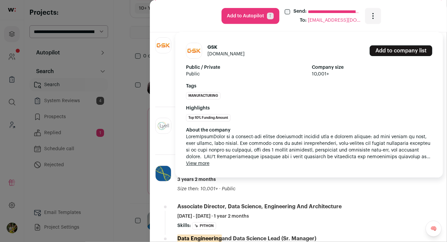
scroll to position [231, 0]
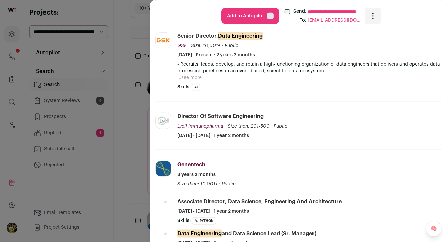
click at [186, 78] on button "...see more" at bounding box center [189, 78] width 24 height 7
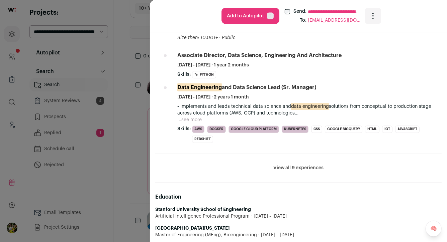
scroll to position [507, 0]
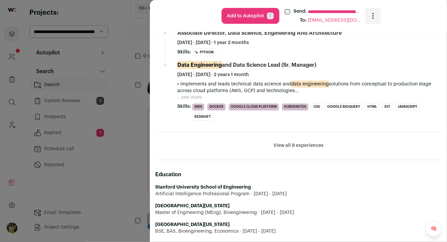
click at [300, 149] on li "View all 9 experiences View less" at bounding box center [298, 146] width 286 height 28
click at [301, 145] on button "View all 9 experiences" at bounding box center [298, 146] width 50 height 7
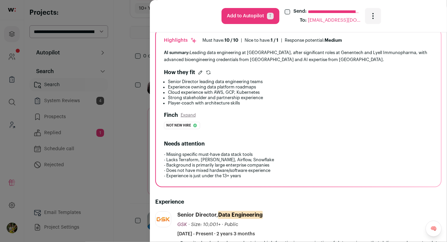
scroll to position [0, 0]
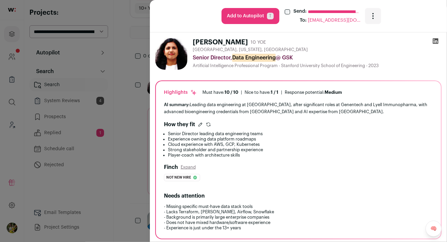
click at [147, 80] on div "**********" at bounding box center [223, 121] width 447 height 242
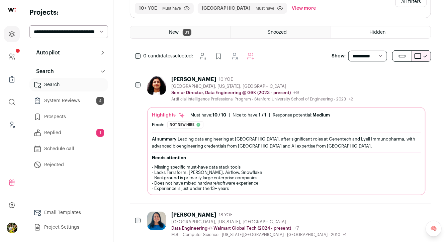
click at [171, 32] on span "New" at bounding box center [174, 32] width 10 height 5
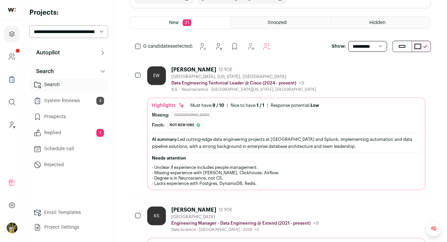
scroll to position [96, 0]
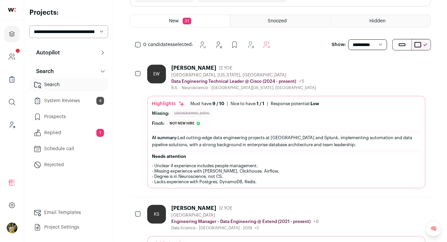
click at [187, 73] on div "[GEOGRAPHIC_DATA], [US_STATE], [GEOGRAPHIC_DATA]" at bounding box center [243, 75] width 144 height 5
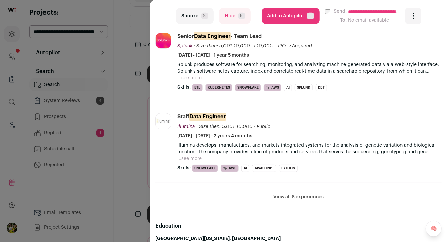
scroll to position [304, 0]
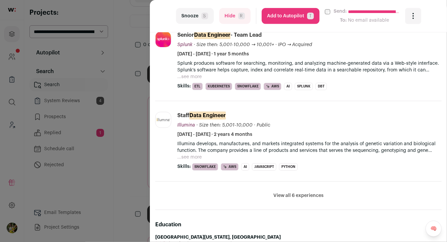
click at [191, 73] on p "Splunk produces software for searching, monitoring, and analyzing machine-gener…" at bounding box center [309, 66] width 264 height 13
click at [194, 79] on button "...see more" at bounding box center [189, 77] width 24 height 7
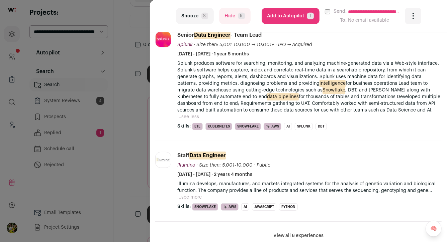
click at [292, 21] on button "Add to Autopilot T" at bounding box center [291, 16] width 58 height 16
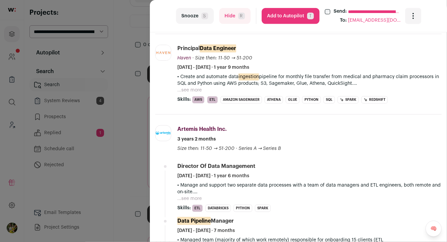
scroll to position [368, 0]
click at [300, 17] on button "Add to Autopilot T" at bounding box center [291, 16] width 58 height 16
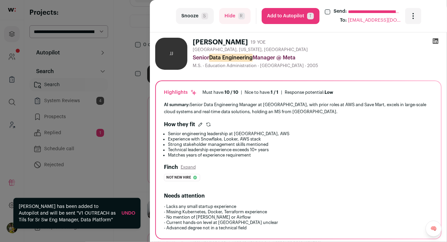
click at [137, 92] on div "**********" at bounding box center [223, 121] width 447 height 242
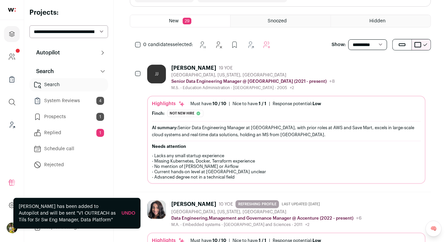
click at [201, 85] on div "M.S. - Education Administration - Purdue University - 2005 +2 2003 - 2005 Purdu…" at bounding box center [253, 87] width 164 height 5
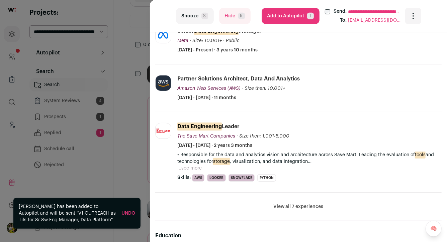
scroll to position [239, 0]
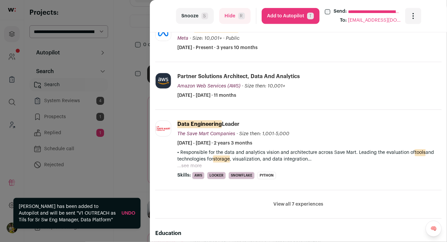
click at [277, 22] on button "Add to Autopilot T" at bounding box center [291, 16] width 58 height 16
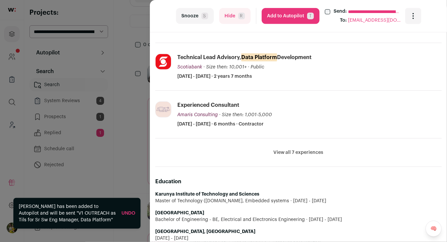
scroll to position [267, 0]
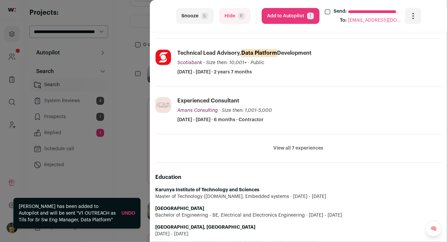
click at [228, 13] on button "Hide R" at bounding box center [234, 16] width 31 height 16
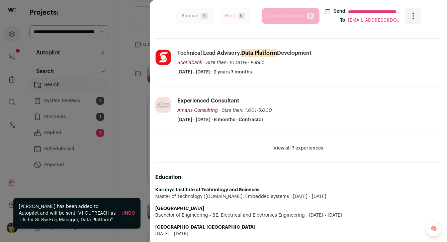
click at [132, 65] on div "**********" at bounding box center [223, 121] width 447 height 242
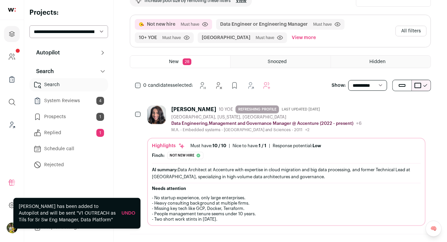
scroll to position [0, 0]
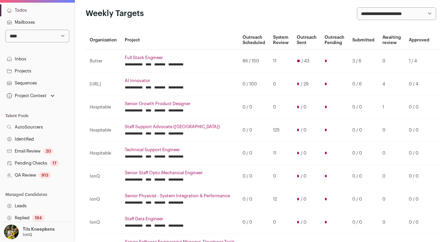
scroll to position [7, 0]
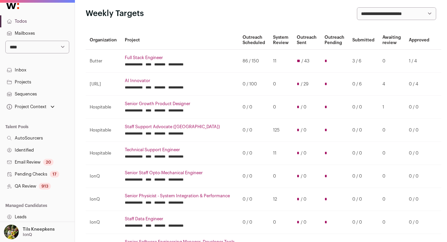
click at [29, 79] on link "Projects" at bounding box center [37, 82] width 75 height 12
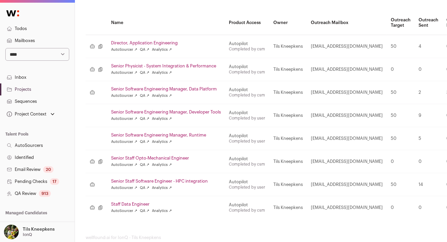
scroll to position [84, 0]
click at [166, 90] on link "Senior Software Engineering Manager, Data Platform" at bounding box center [166, 89] width 110 height 5
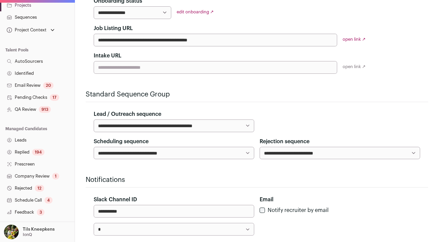
scroll to position [91, 0]
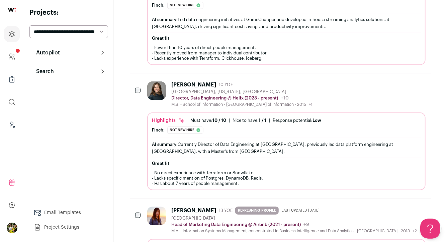
scroll to position [221, 0]
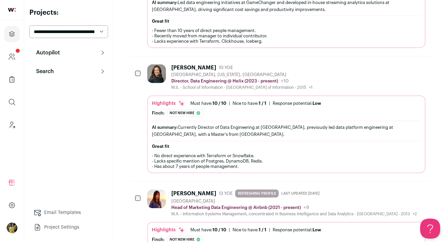
click at [317, 77] on div "[PERSON_NAME] 10 YOE [GEOGRAPHIC_DATA], [US_STATE], [GEOGRAPHIC_DATA] Director,…" at bounding box center [286, 78] width 278 height 26
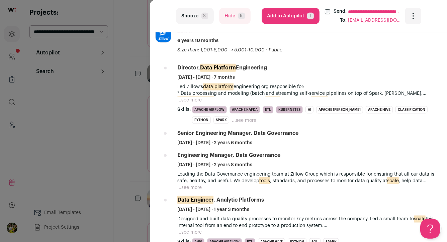
scroll to position [292, 0]
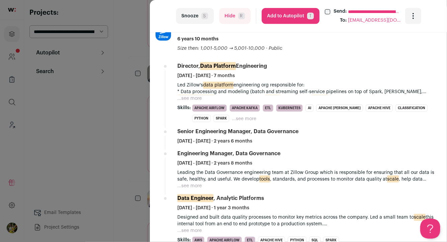
click at [196, 100] on button "...see more" at bounding box center [189, 98] width 24 height 7
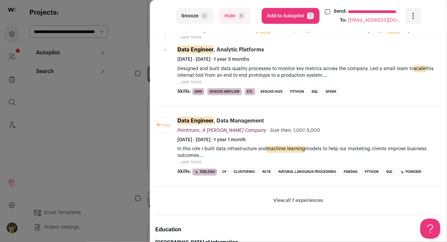
scroll to position [471, 0]
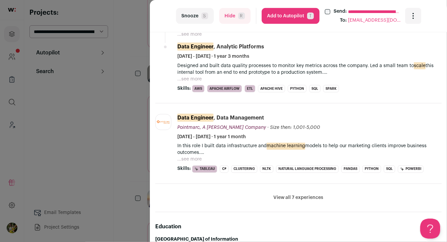
click at [305, 17] on button "Add to Autopilot T" at bounding box center [291, 16] width 58 height 16
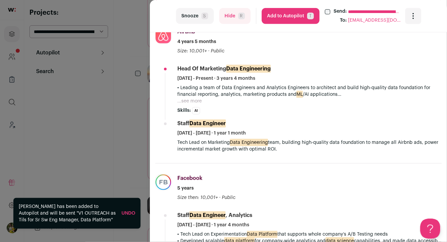
scroll to position [236, 0]
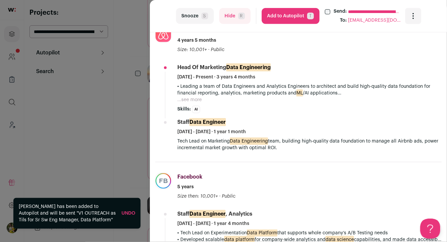
click at [191, 99] on button "...see more" at bounding box center [189, 100] width 24 height 7
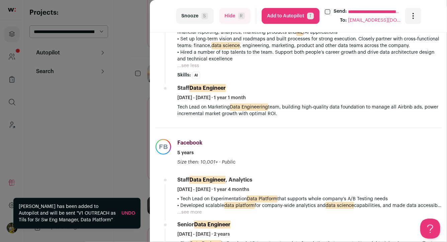
scroll to position [307, 0]
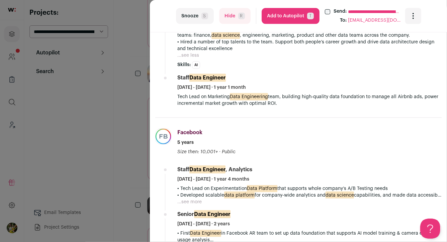
click at [236, 15] on button "Hide R" at bounding box center [234, 16] width 31 height 16
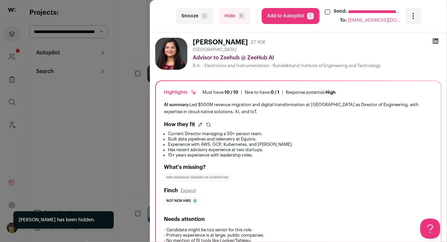
click at [146, 79] on div "**********" at bounding box center [223, 121] width 447 height 242
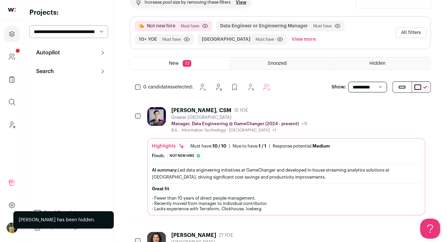
scroll to position [0, 0]
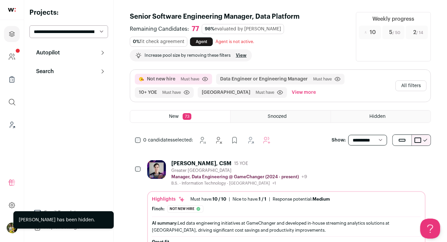
click at [415, 86] on button "All filters" at bounding box center [410, 86] width 31 height 11
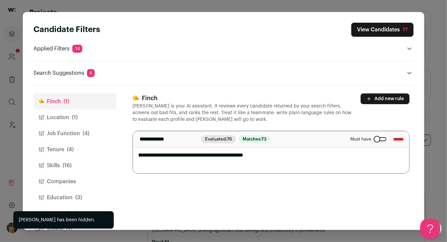
click at [72, 121] on span "(1)" at bounding box center [75, 118] width 6 height 8
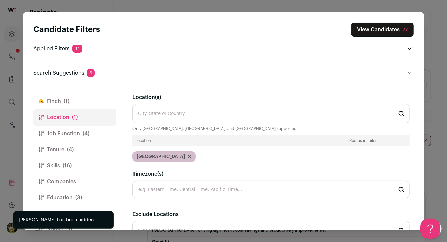
click at [72, 136] on button "Job Function (4)" at bounding box center [74, 134] width 83 height 16
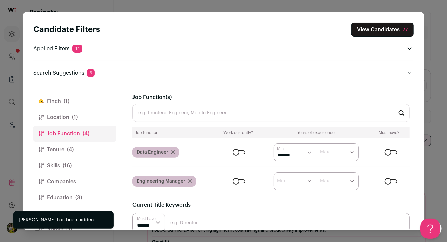
scroll to position [69, 0]
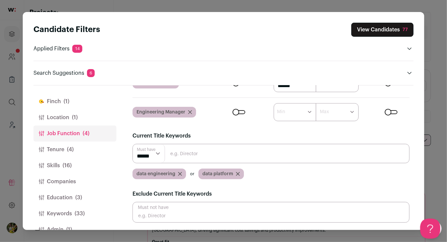
click at [189, 216] on input "Close modal via background" at bounding box center [270, 212] width 277 height 21
type input "analytics"
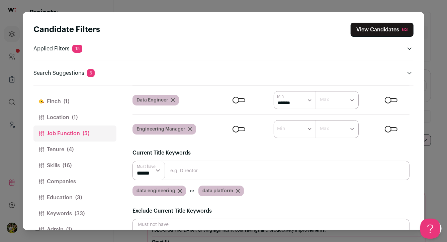
scroll to position [25, 0]
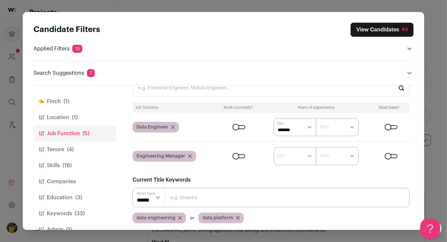
click at [371, 26] on button "View Candidates 63" at bounding box center [381, 30] width 63 height 14
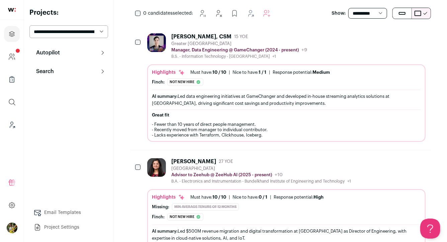
scroll to position [149, 0]
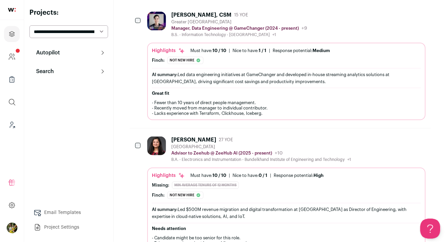
click at [284, 40] on div "[PERSON_NAME], CSM 15 YOE Greater [GEOGRAPHIC_DATA] Manager, Data Engineering @…" at bounding box center [286, 66] width 278 height 109
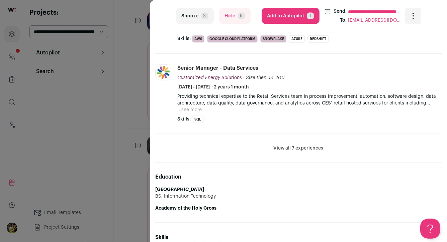
scroll to position [456, 0]
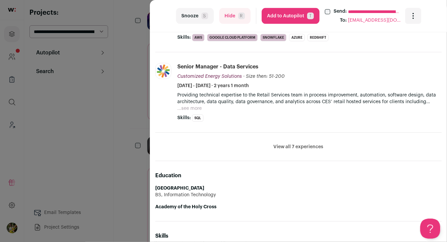
click at [288, 148] on button "View all 7 experiences" at bounding box center [299, 147] width 50 height 7
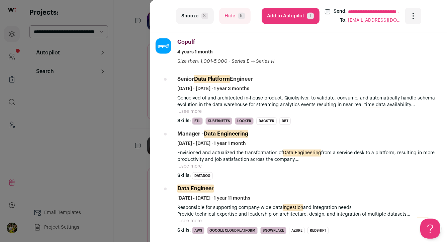
scroll to position [261, 0]
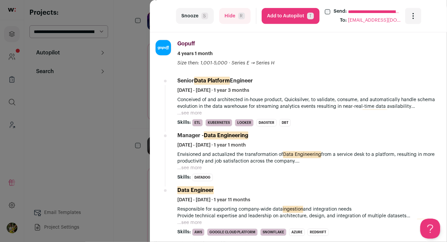
click at [195, 113] on button "...see more" at bounding box center [189, 113] width 24 height 7
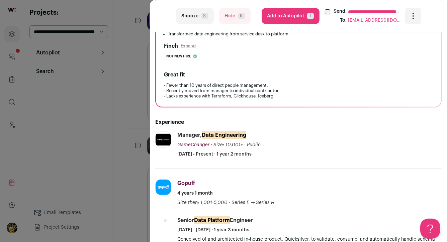
scroll to position [119, 0]
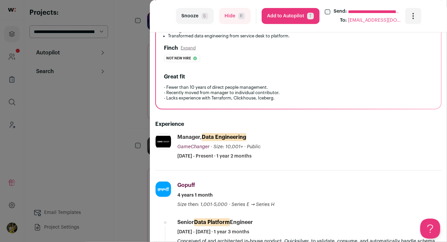
click at [227, 17] on button "Hide R" at bounding box center [234, 16] width 31 height 16
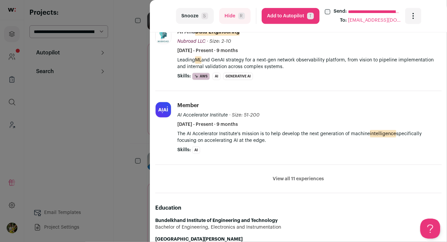
scroll to position [346, 0]
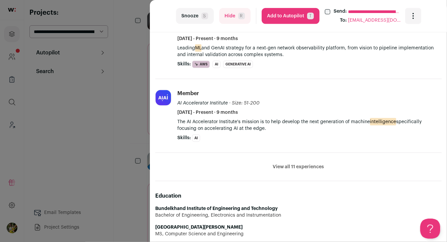
click at [300, 166] on button "View all 11 experiences" at bounding box center [298, 167] width 51 height 7
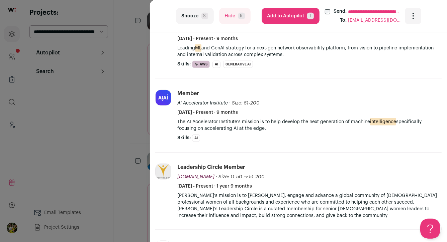
click at [228, 10] on button "Hide R" at bounding box center [234, 16] width 31 height 16
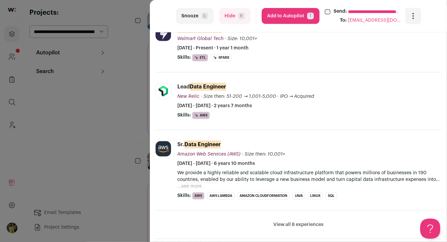
scroll to position [265, 0]
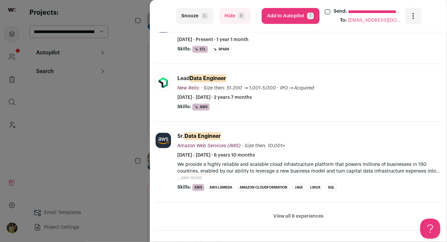
click at [190, 179] on button "...see more" at bounding box center [189, 178] width 24 height 7
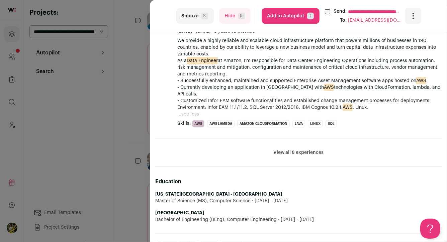
scroll to position [395, 0]
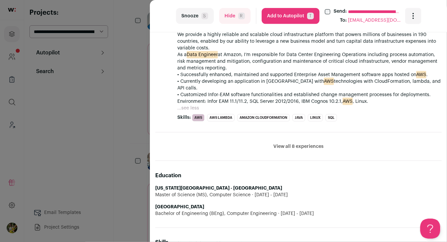
click at [311, 135] on li "View all 8 experiences View less" at bounding box center [298, 147] width 286 height 28
click at [311, 143] on button "View all 8 experiences" at bounding box center [298, 146] width 50 height 7
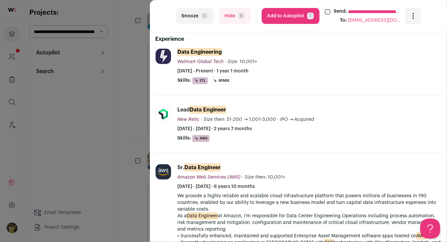
scroll to position [244, 0]
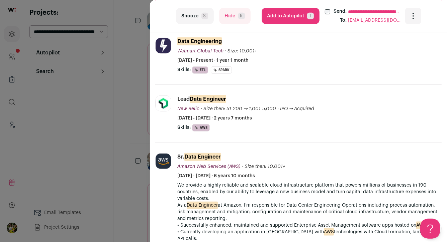
click at [231, 20] on button "Hide R" at bounding box center [234, 16] width 31 height 16
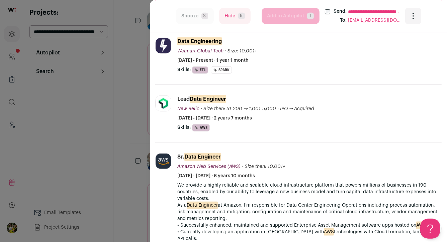
click at [137, 67] on div "**********" at bounding box center [223, 121] width 447 height 242
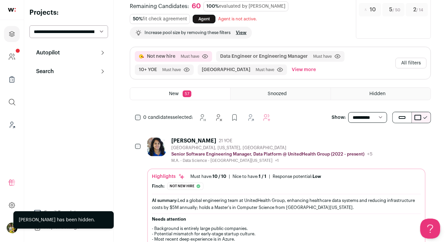
scroll to position [3, 0]
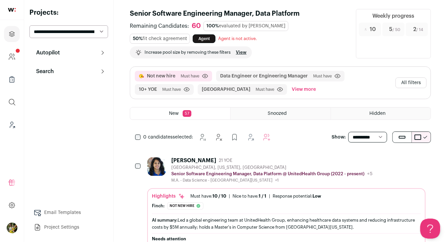
click at [90, 71] on button "Search" at bounding box center [68, 71] width 79 height 13
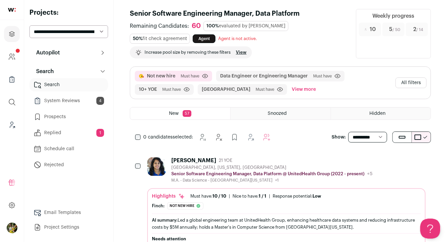
click at [398, 81] on button "All filters" at bounding box center [410, 83] width 31 height 11
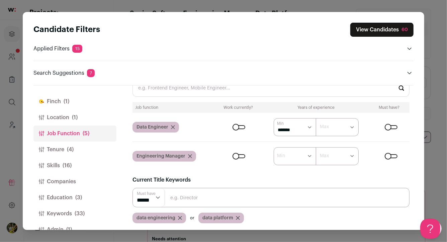
scroll to position [15, 0]
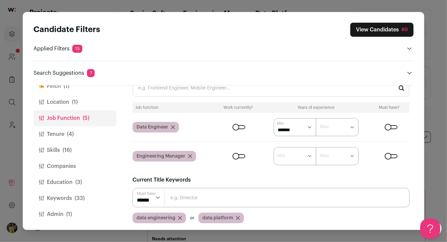
click at [90, 197] on button "Keywords (33)" at bounding box center [74, 199] width 83 height 16
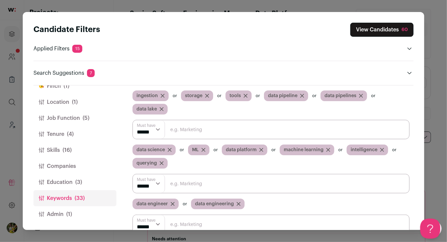
scroll to position [37, 0]
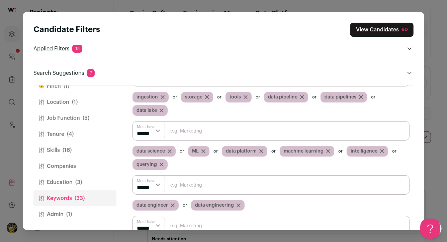
click at [169, 150] on icon "Close modal via background" at bounding box center [170, 151] width 4 height 4
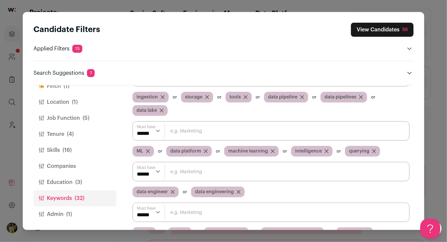
click at [147, 150] on icon "Close modal via background" at bounding box center [148, 151] width 4 height 4
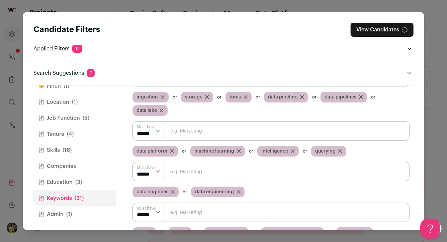
scroll to position [0, 0]
click at [238, 151] on icon "Close modal via background" at bounding box center [239, 151] width 4 height 4
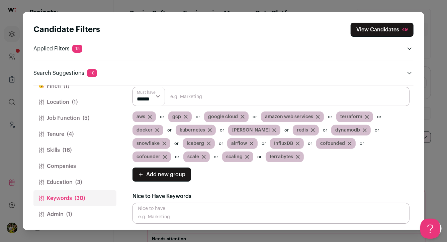
scroll to position [154, 0]
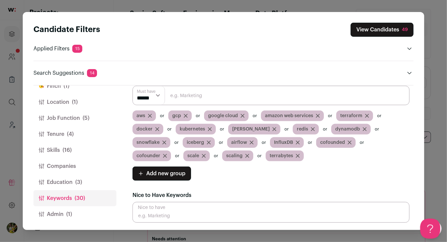
click at [149, 115] on icon "Close modal via background" at bounding box center [149, 115] width 3 height 3
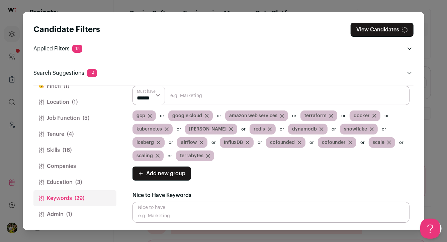
click at [148, 114] on icon "Close modal via background" at bounding box center [149, 115] width 3 height 3
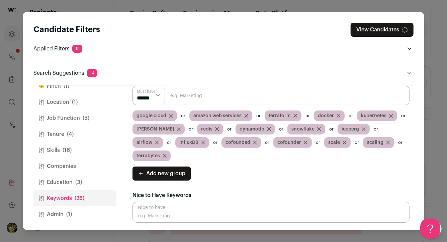
scroll to position [141, 0]
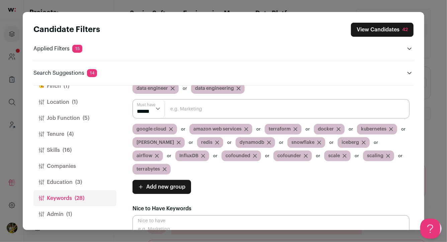
click at [170, 128] on icon "Close modal via background" at bounding box center [171, 129] width 4 height 4
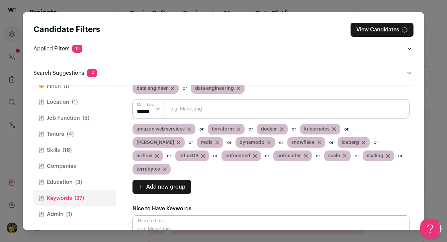
click at [190, 128] on icon "Close modal via background" at bounding box center [189, 129] width 4 height 4
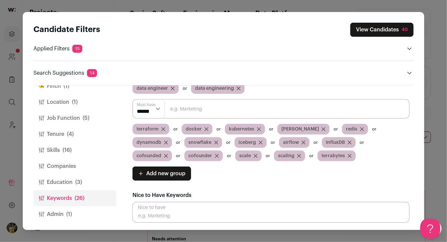
click at [162, 127] on icon "Close modal via background" at bounding box center [163, 129] width 4 height 4
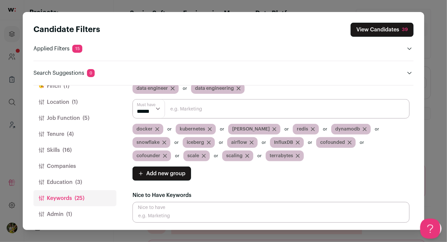
click at [156, 128] on icon "Close modal via background" at bounding box center [157, 129] width 3 height 3
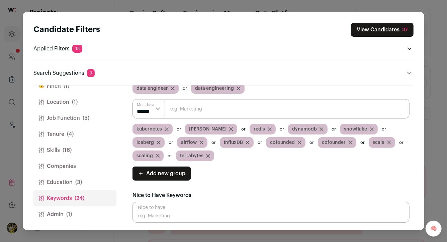
click at [167, 127] on icon "Close modal via background" at bounding box center [167, 129] width 4 height 4
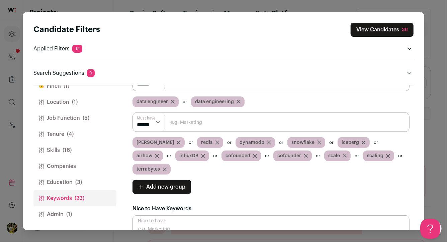
drag, startPoint x: 153, startPoint y: 142, endPoint x: 165, endPoint y: 143, distance: 11.7
click at [165, 143] on div "[PERSON_NAME]" at bounding box center [163, 142] width 62 height 11
click at [215, 141] on icon "Close modal via background" at bounding box center [217, 143] width 4 height 4
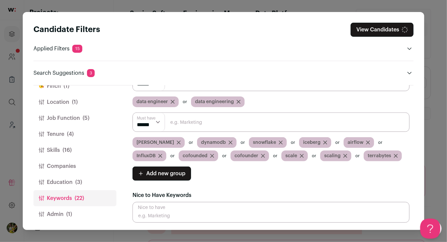
click at [228, 141] on icon "Close modal via background" at bounding box center [230, 143] width 4 height 4
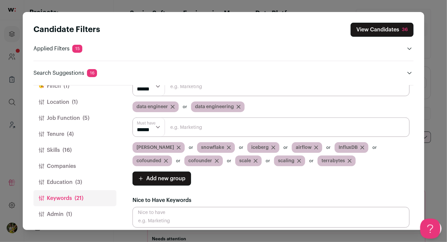
scroll to position [81, 0]
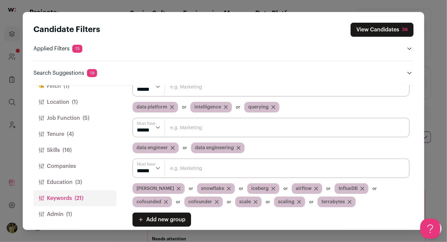
click at [375, 29] on button "View Candidates 36" at bounding box center [381, 30] width 63 height 14
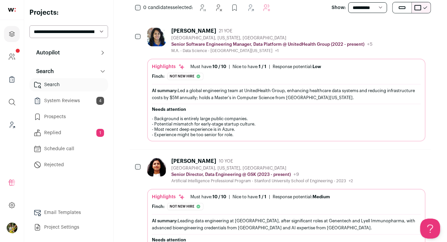
scroll to position [134, 0]
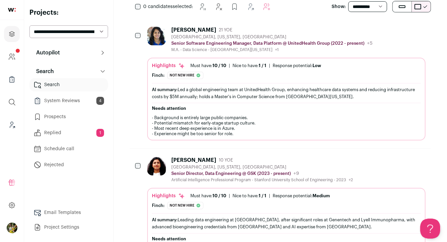
click at [357, 62] on div "Highlights Must have: 10 / 10 How many must haves have been fulfilled? | [GEOGR…" at bounding box center [286, 99] width 278 height 83
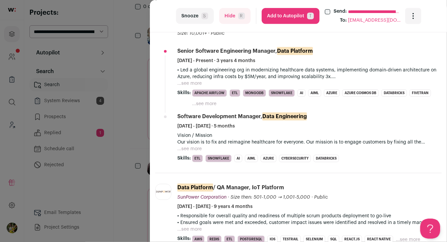
scroll to position [250, 0]
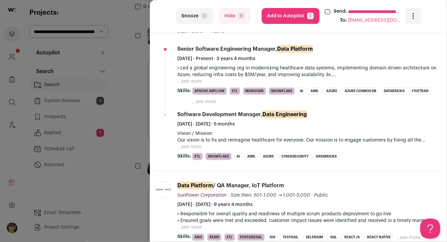
click at [197, 79] on button "...see more" at bounding box center [189, 81] width 24 height 7
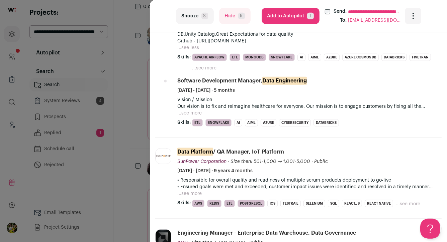
click at [194, 113] on button "...see more" at bounding box center [189, 113] width 24 height 7
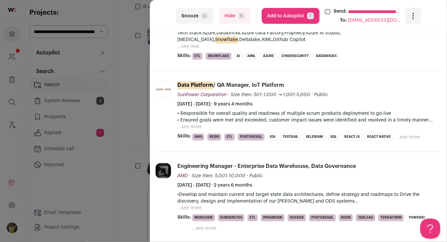
scroll to position [606, 0]
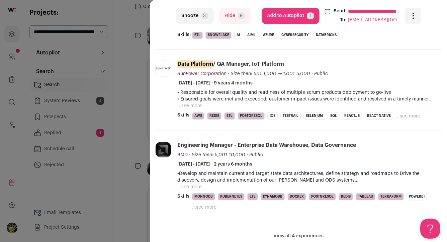
click at [188, 103] on button "...see more" at bounding box center [189, 106] width 24 height 7
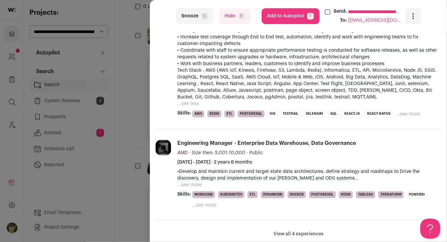
scroll to position [773, 0]
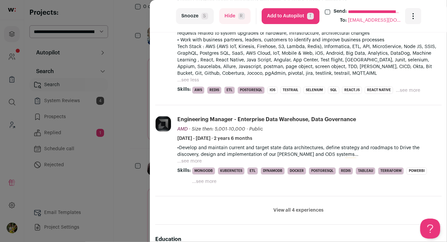
click at [197, 158] on button "...see more" at bounding box center [189, 161] width 24 height 7
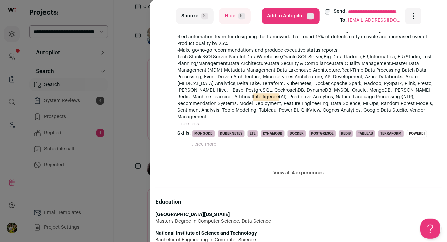
scroll to position [977, 0]
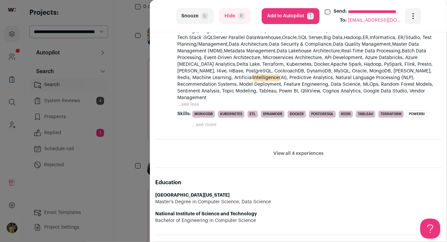
click at [285, 150] on button "View all 4 experiences" at bounding box center [298, 153] width 50 height 7
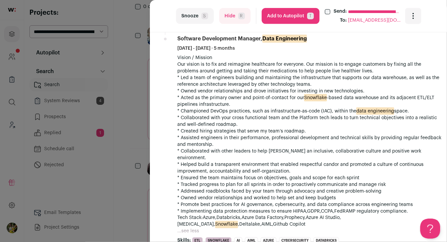
scroll to position [496, 0]
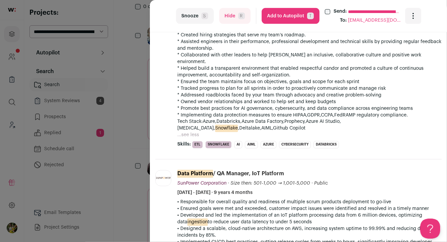
click at [278, 11] on button "Add to Autopilot T" at bounding box center [291, 16] width 58 height 16
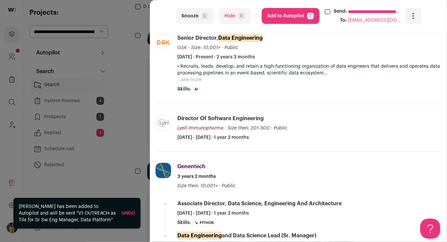
scroll to position [248, 0]
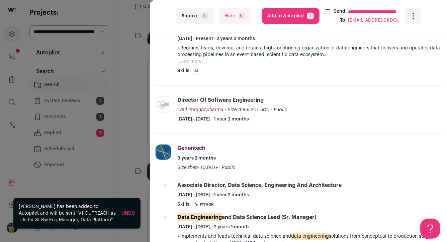
click at [191, 63] on button "...see more" at bounding box center [189, 61] width 24 height 7
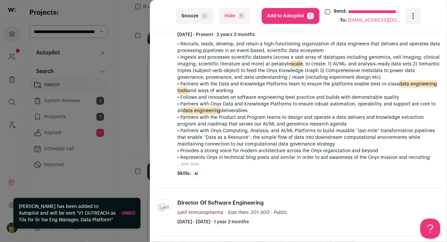
scroll to position [253, 0]
